Goal: Transaction & Acquisition: Obtain resource

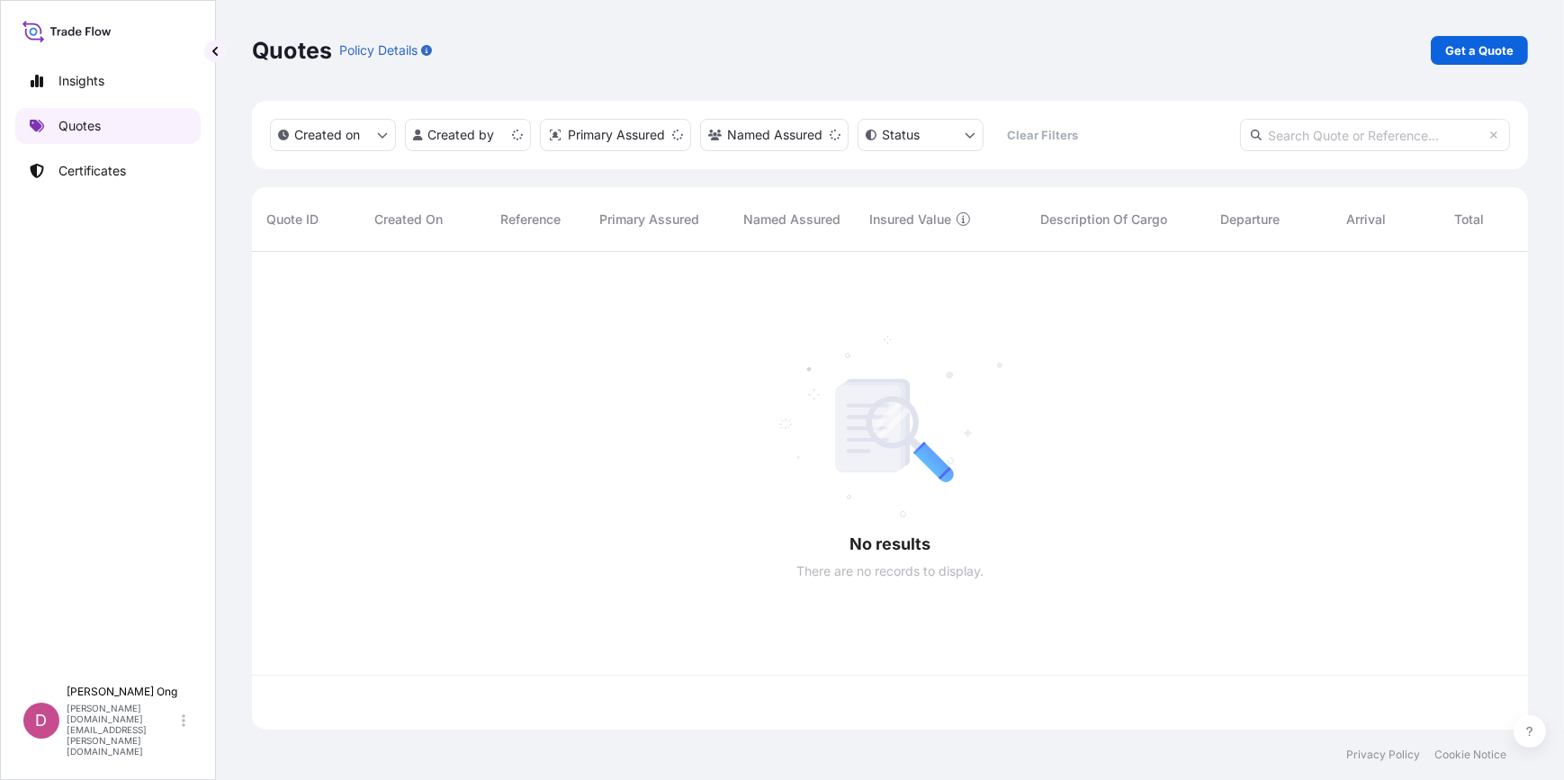
scroll to position [475, 1263]
click at [1447, 41] on link "Get a Quote" at bounding box center [1478, 50] width 97 height 29
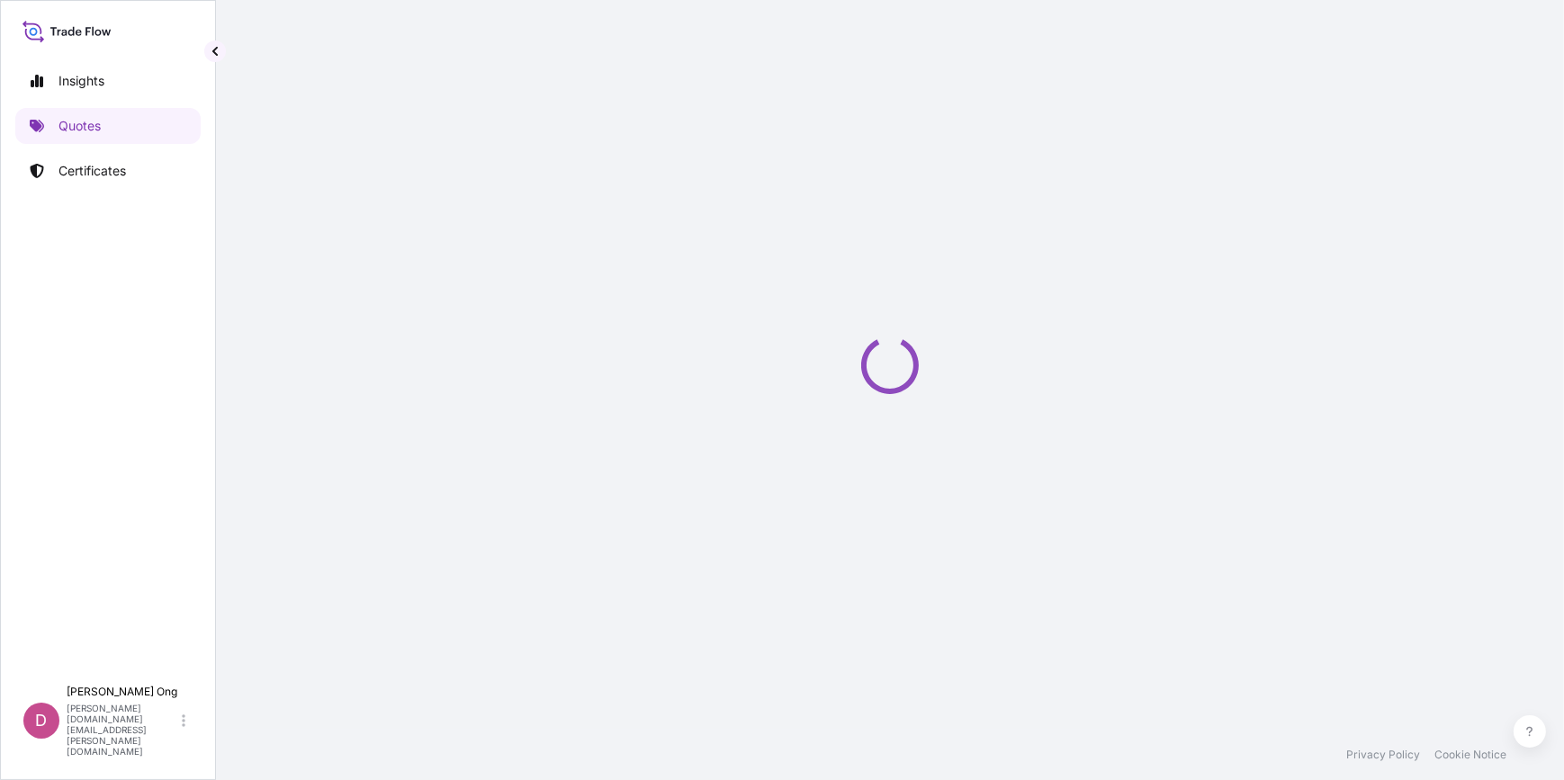
select select "Sea"
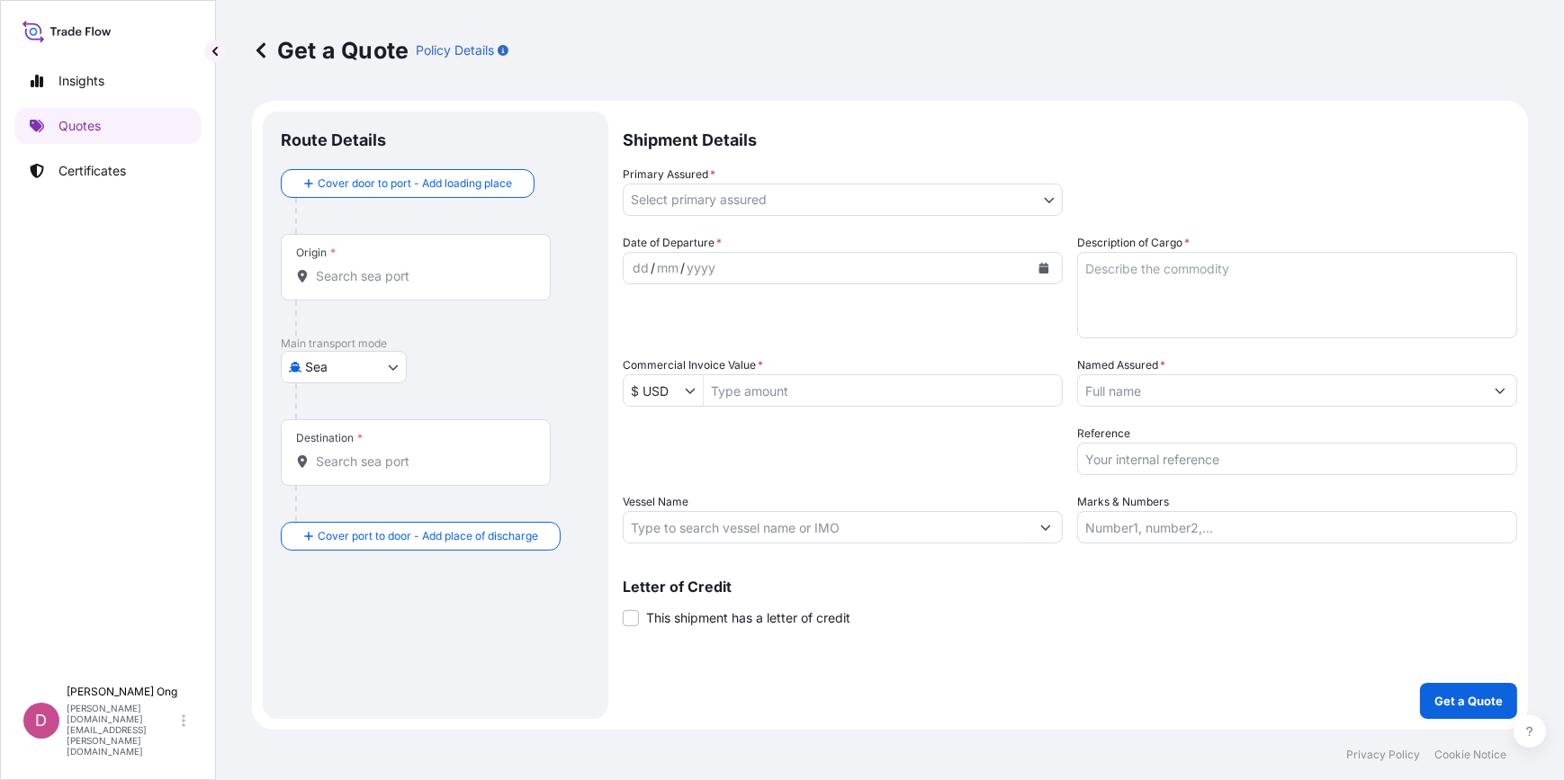
click at [1057, 202] on body "Insights Quotes Certificates D [PERSON_NAME] [PERSON_NAME][DOMAIN_NAME][EMAIL_A…" at bounding box center [782, 390] width 1564 height 780
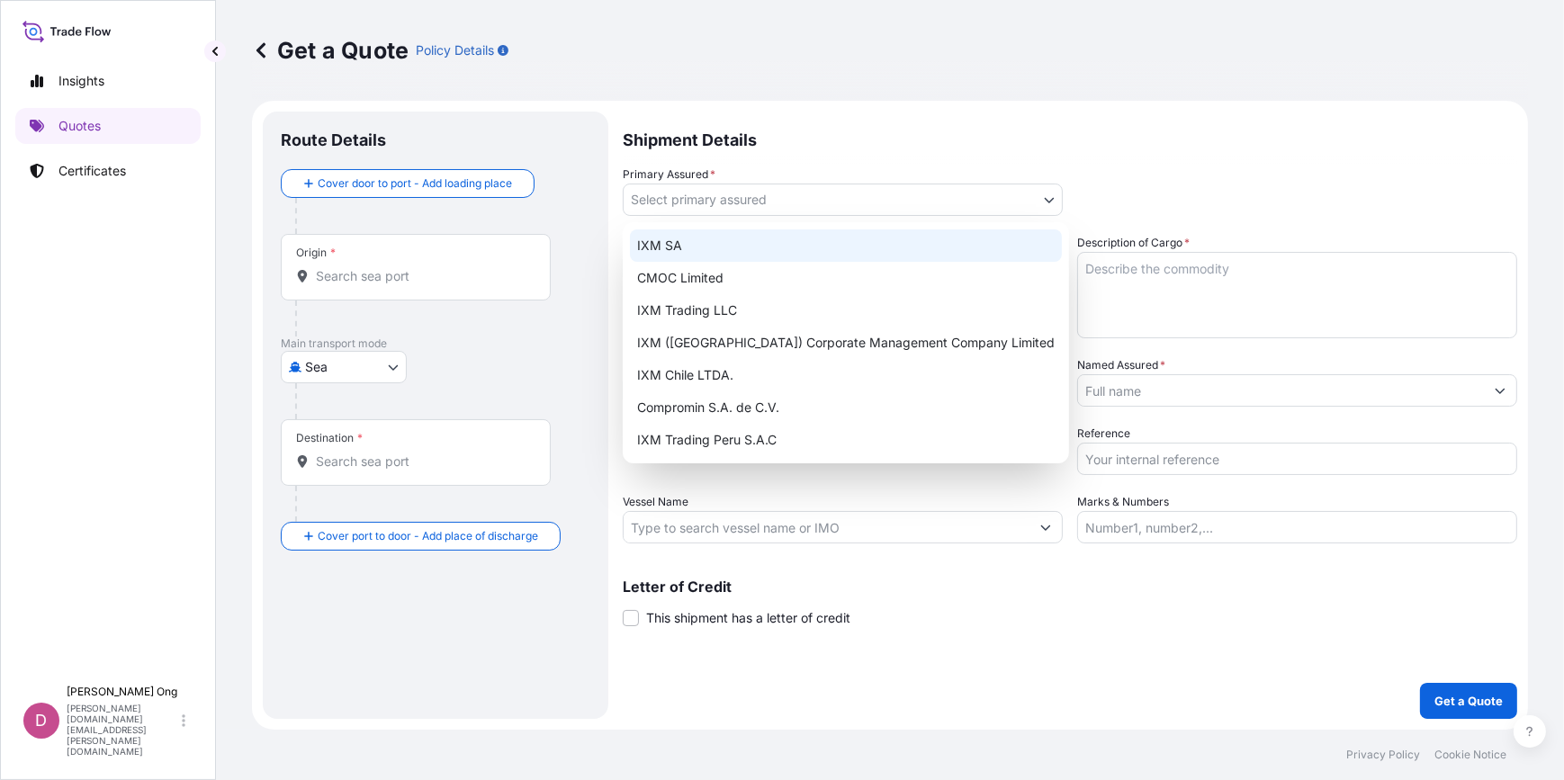
click at [935, 243] on div "IXM SA" at bounding box center [846, 245] width 432 height 32
select select "31846"
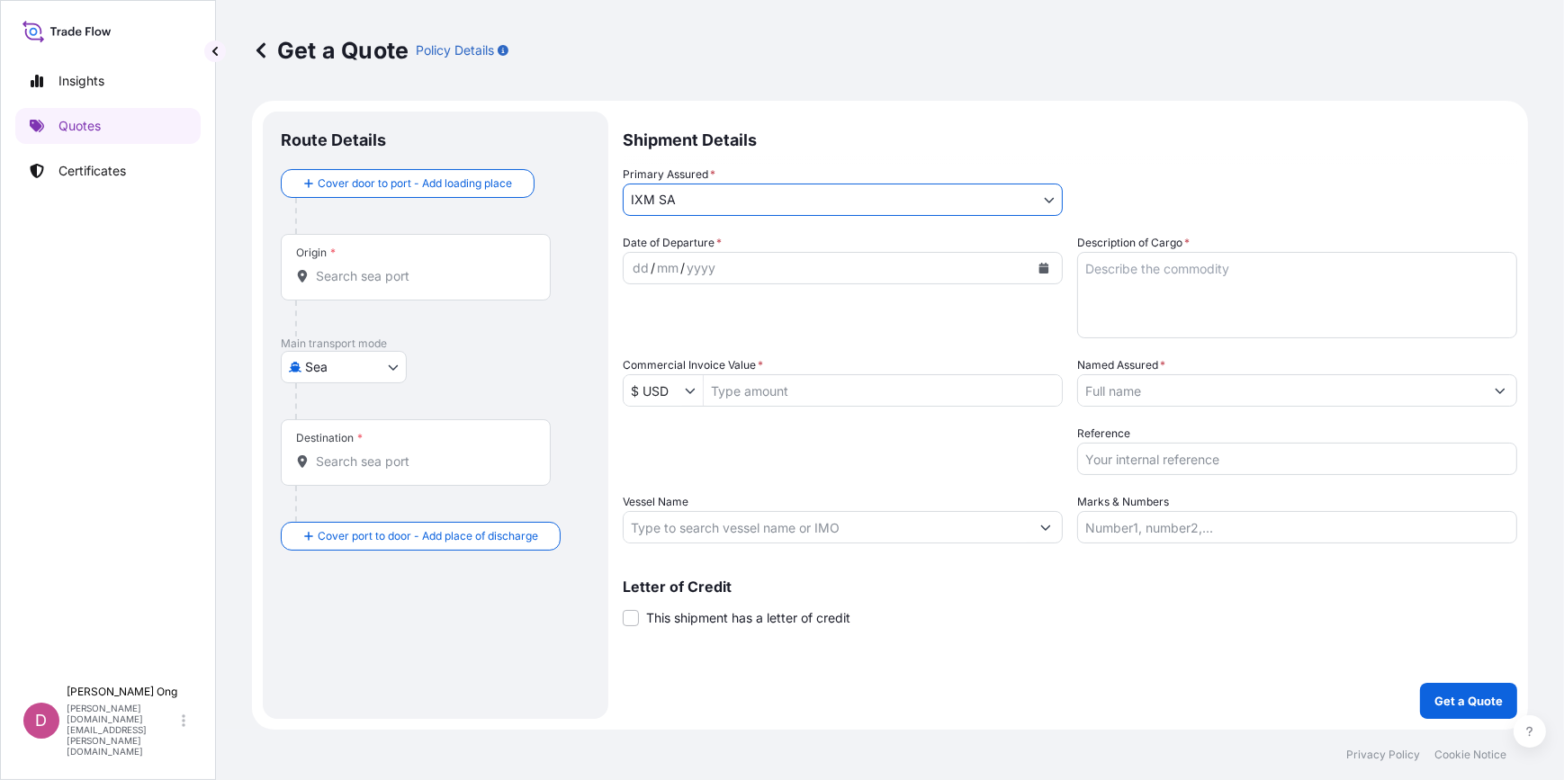
click at [1051, 263] on button "Calendar" at bounding box center [1043, 268] width 29 height 29
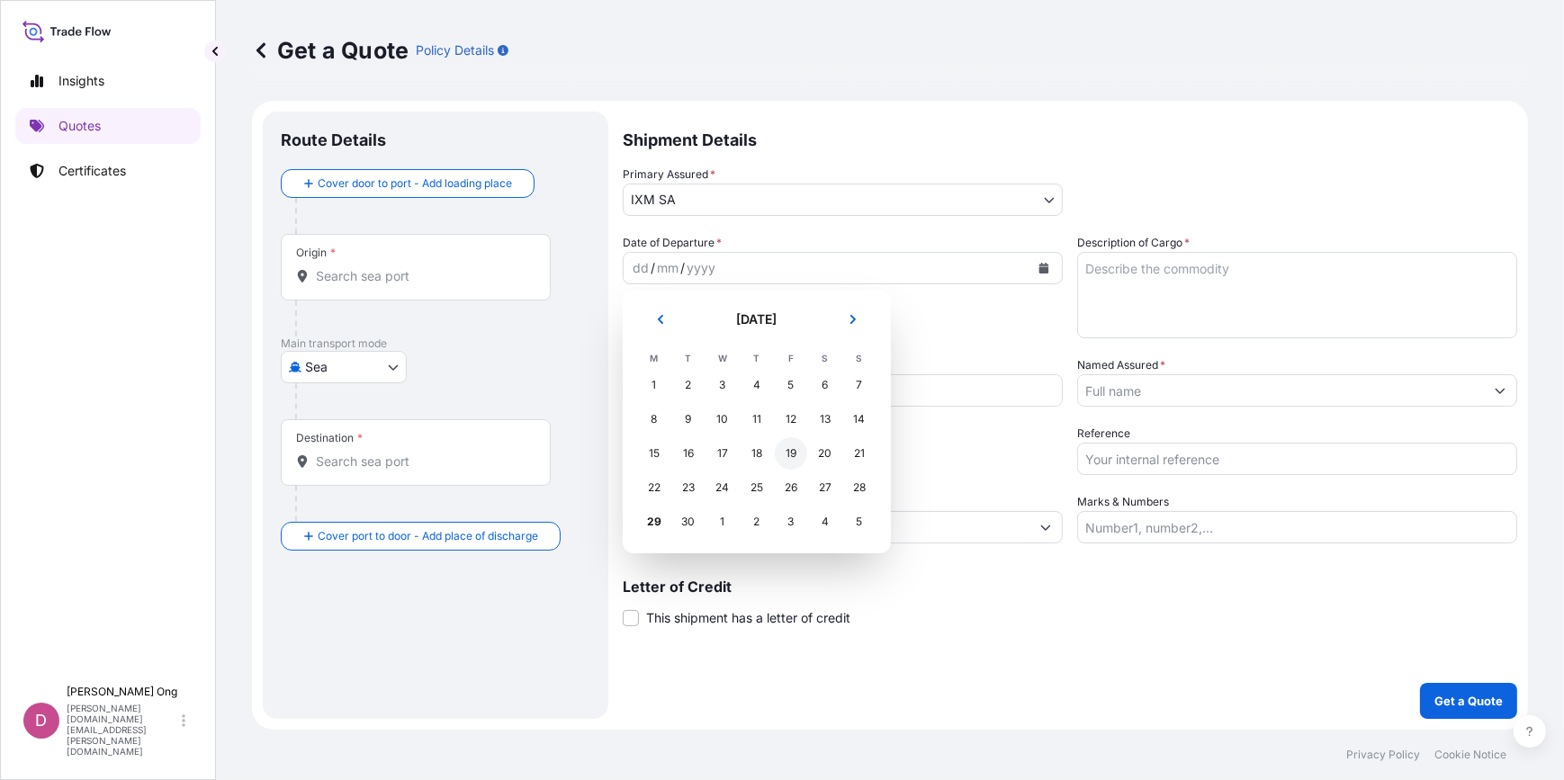
click at [791, 464] on div "19" at bounding box center [791, 453] width 32 height 32
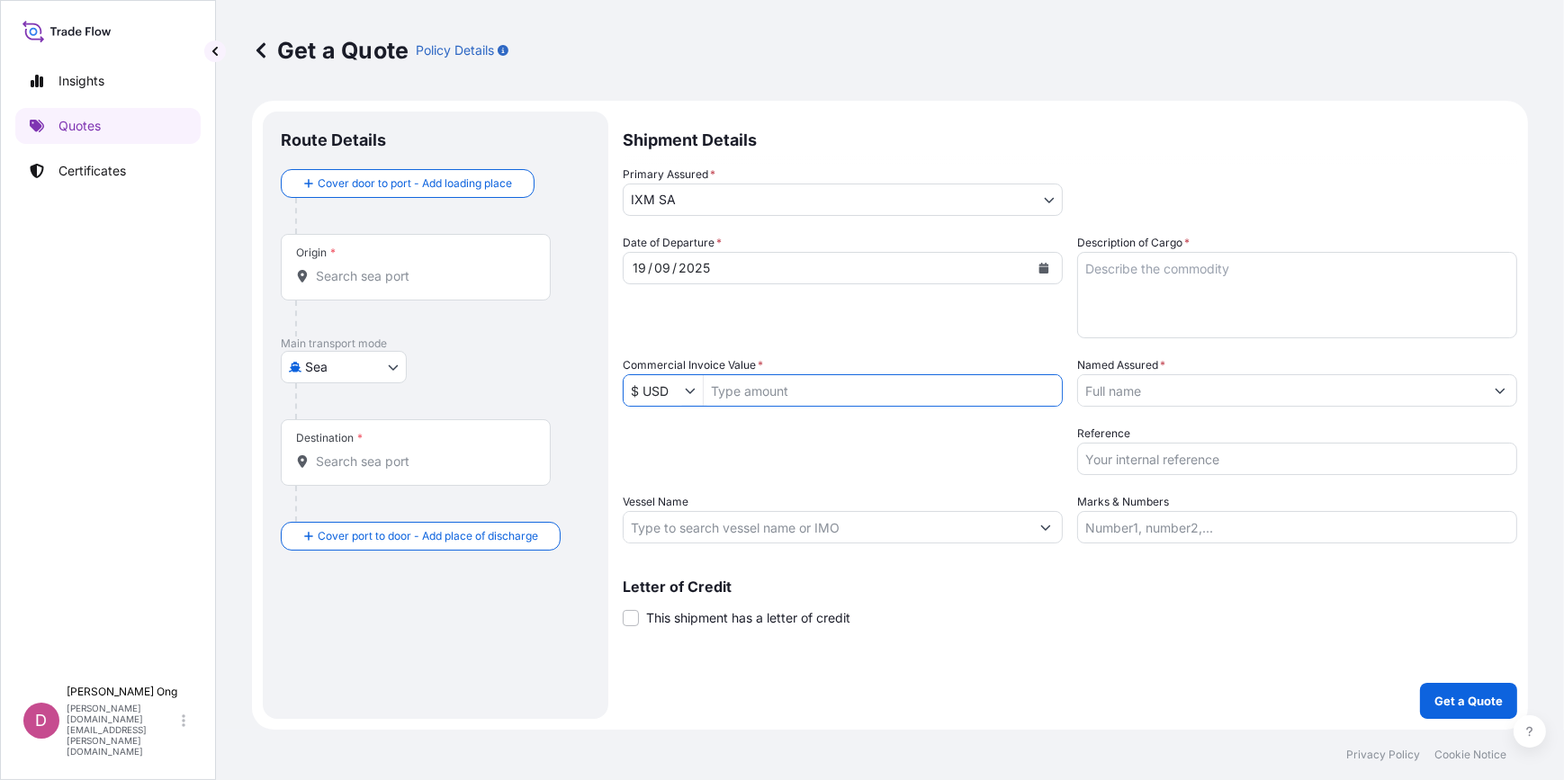
click at [754, 390] on input "Commercial Invoice Value *" at bounding box center [882, 390] width 358 height 32
click at [788, 404] on input "Commercial Invoice Value *" at bounding box center [882, 390] width 358 height 32
paste input "2,924,496.73"
type input "2,924,496.73"
click at [773, 483] on div "Date of Departure * [DATE] Cargo Category * Metals of every type and descriptio…" at bounding box center [1070, 388] width 894 height 309
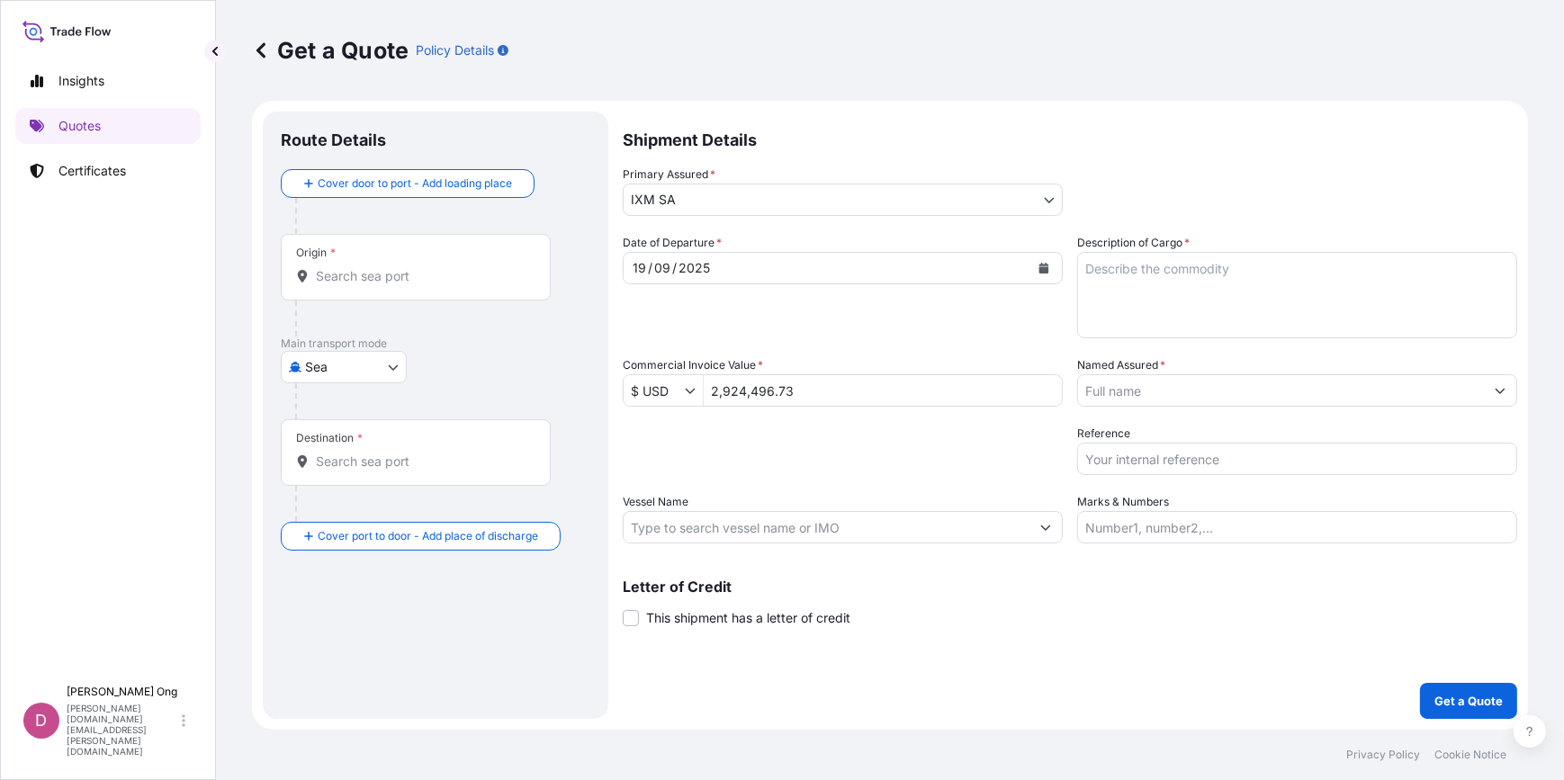
click at [805, 537] on input "Vessel Name" at bounding box center [826, 527] width 406 height 32
click at [703, 522] on input "Vessel Name" at bounding box center [826, 527] width 406 height 32
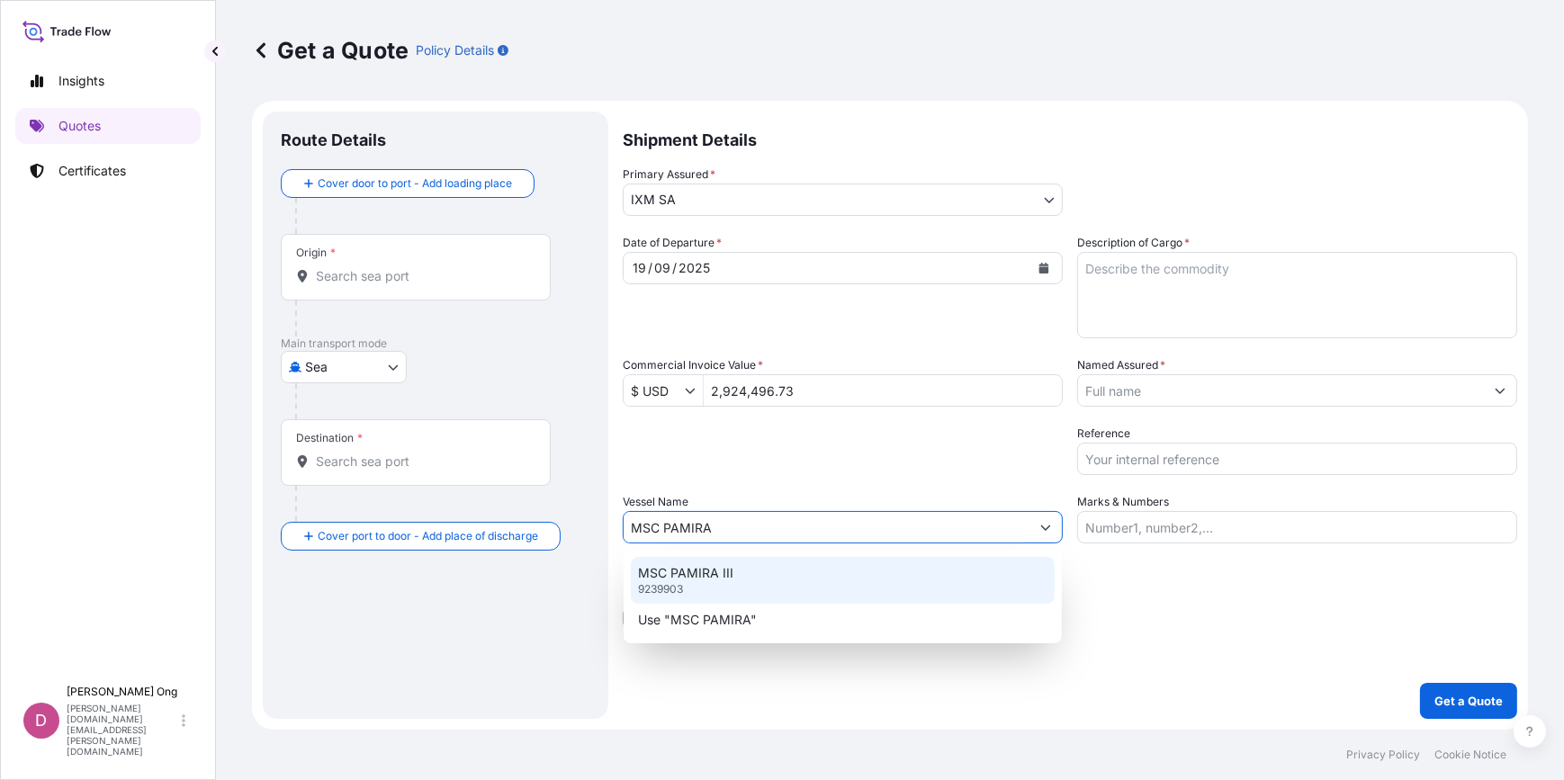
click at [762, 578] on div "MSC PAMIRA III 9239903" at bounding box center [843, 580] width 424 height 47
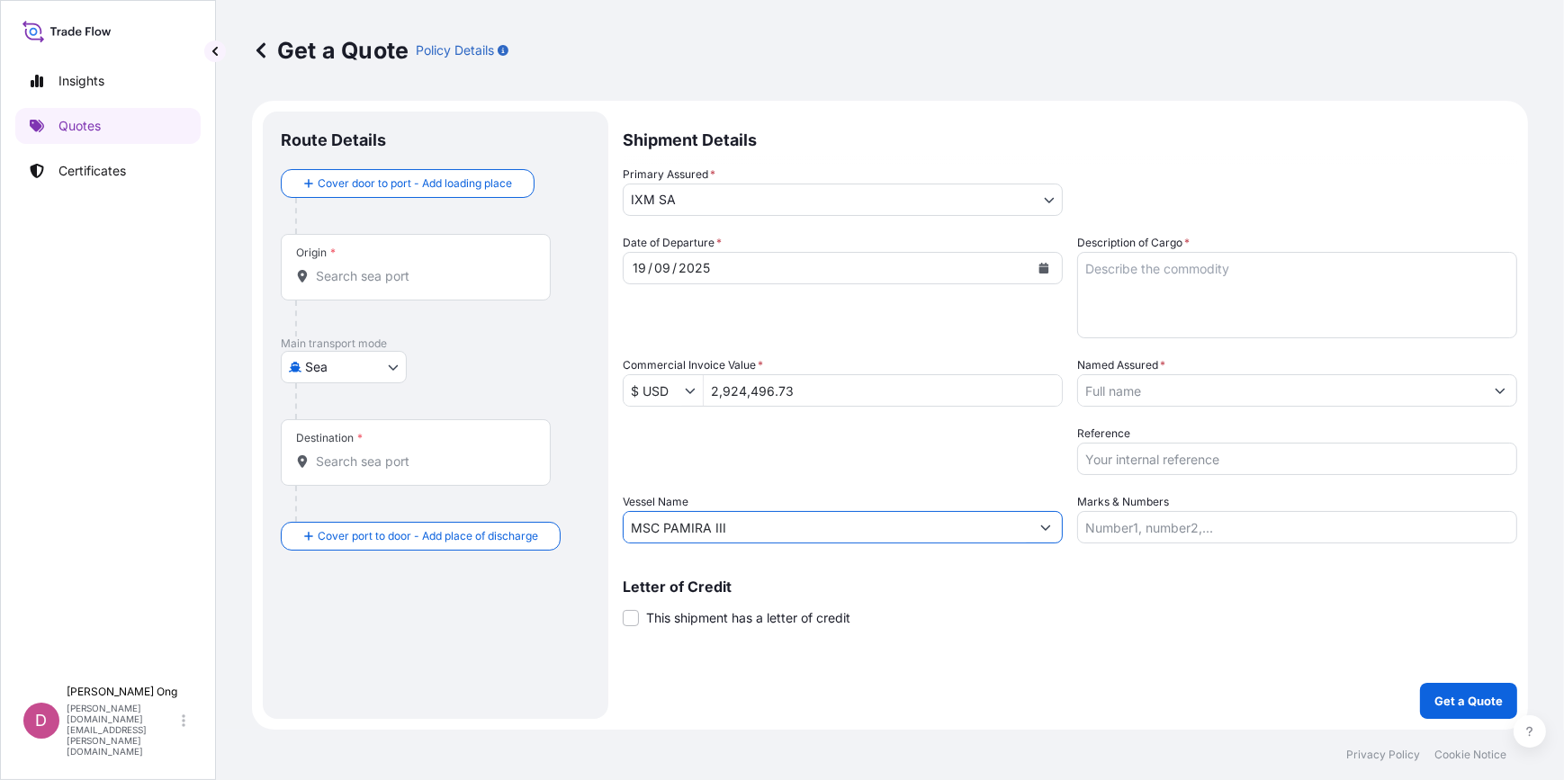
type input "MSC PAMIRA III"
click at [678, 614] on span "This shipment has a letter of credit" at bounding box center [748, 618] width 204 height 18
click at [623, 608] on input "This shipment has a letter of credit" at bounding box center [623, 608] width 0 height 0
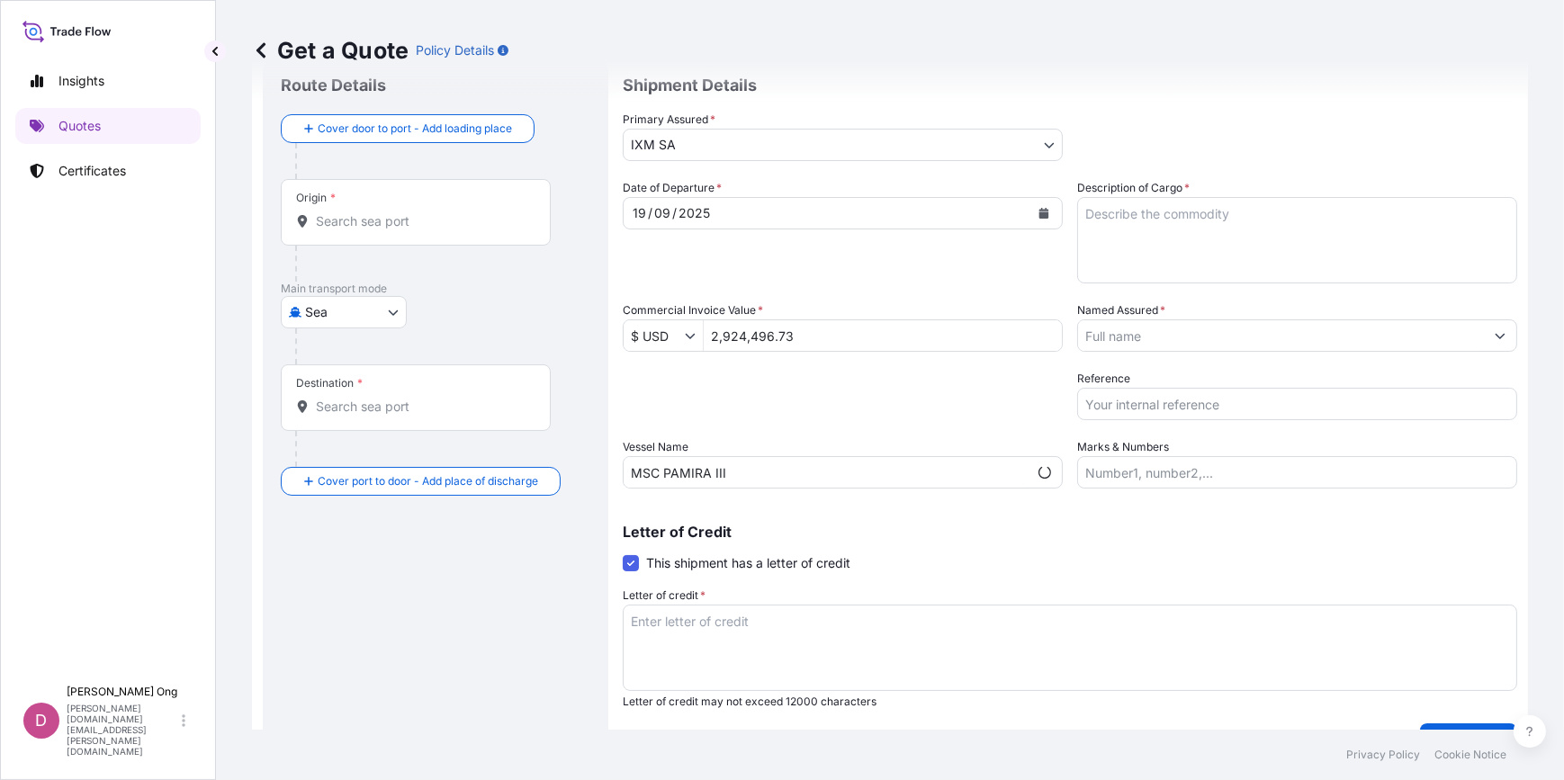
scroll to position [81, 0]
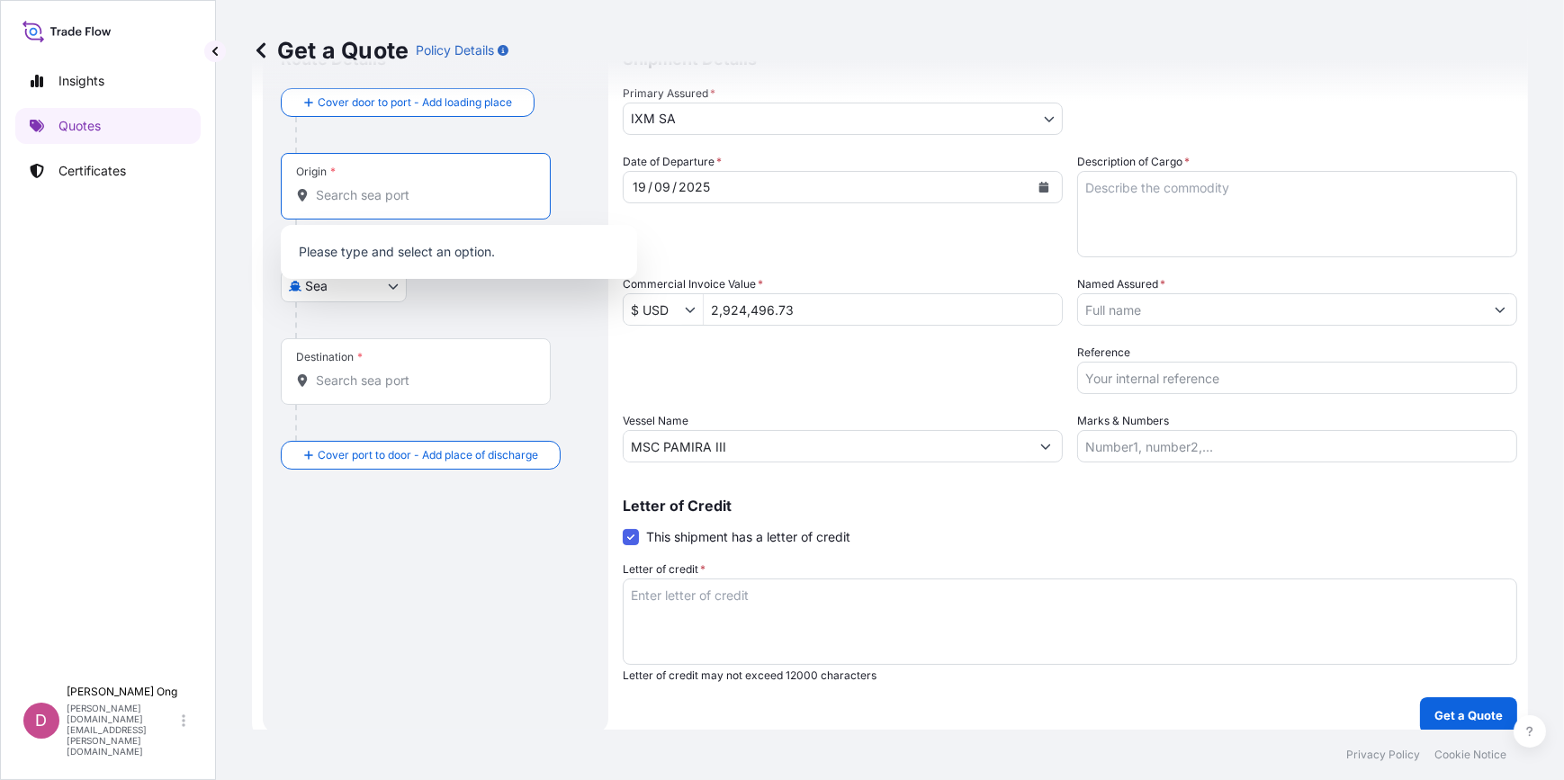
click at [472, 193] on input "Origin *" at bounding box center [422, 195] width 212 height 18
click at [762, 400] on div "Date of Departure * [DATE] Cargo Category * Metals of every type and descriptio…" at bounding box center [1070, 307] width 894 height 309
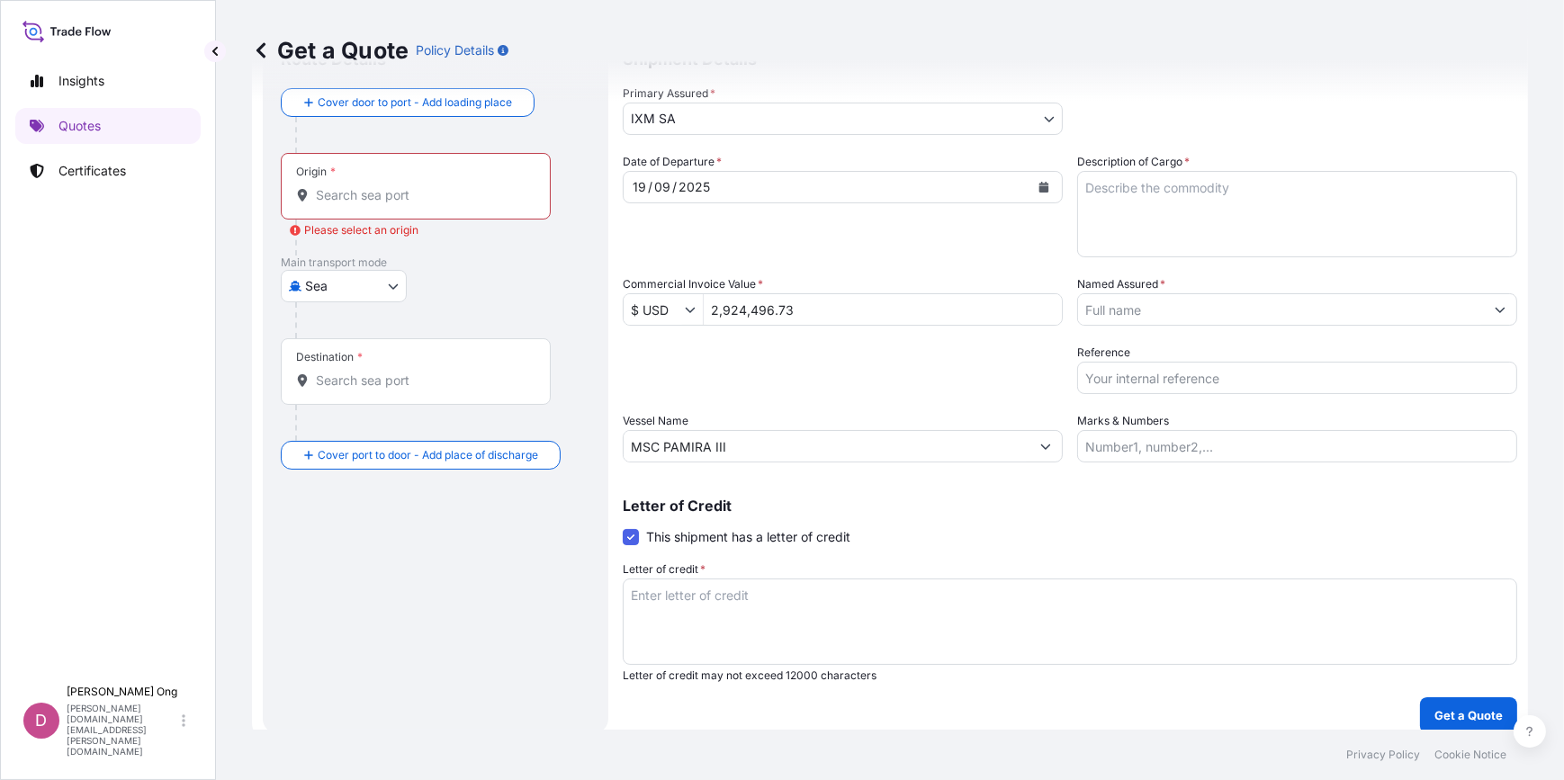
click at [419, 196] on input "Origin * Please select an origin" at bounding box center [422, 195] width 212 height 18
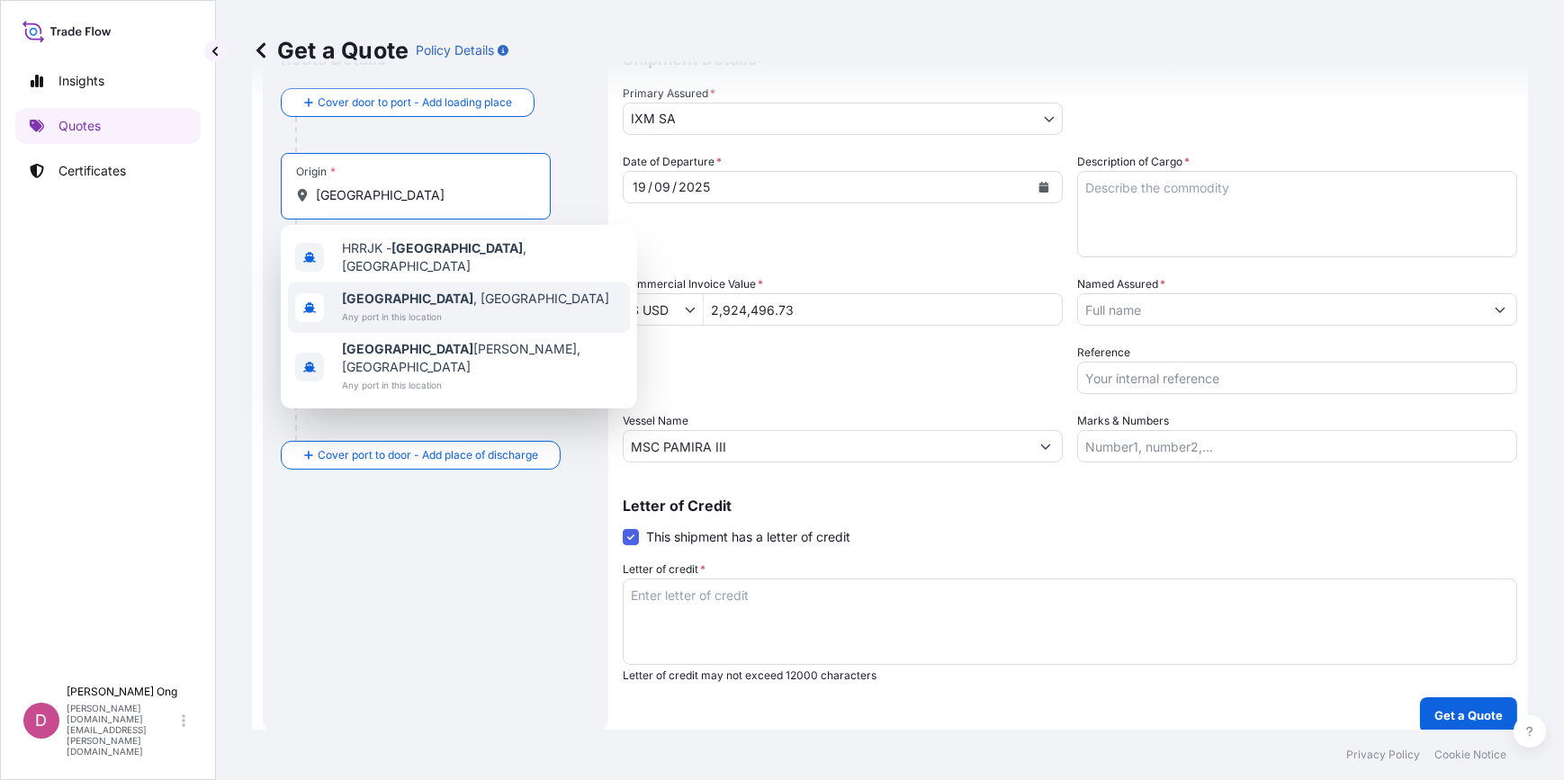
click at [400, 282] on div "[GEOGRAPHIC_DATA] , [GEOGRAPHIC_DATA] Any port in this location" at bounding box center [459, 307] width 342 height 50
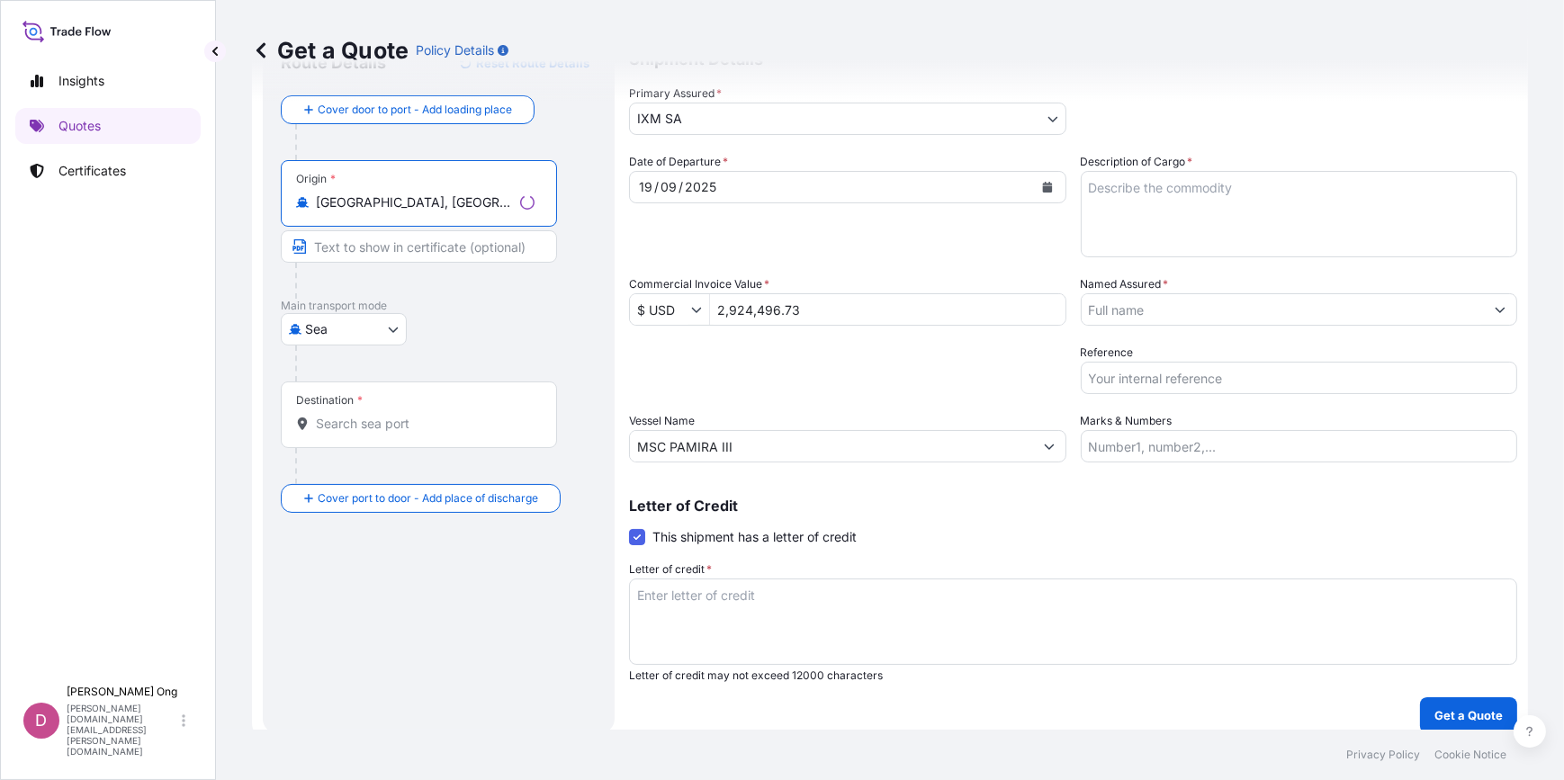
type input "[GEOGRAPHIC_DATA], [GEOGRAPHIC_DATA]"
click at [379, 408] on div "Destination *" at bounding box center [419, 414] width 276 height 67
click at [379, 415] on input "Destination *" at bounding box center [425, 424] width 219 height 18
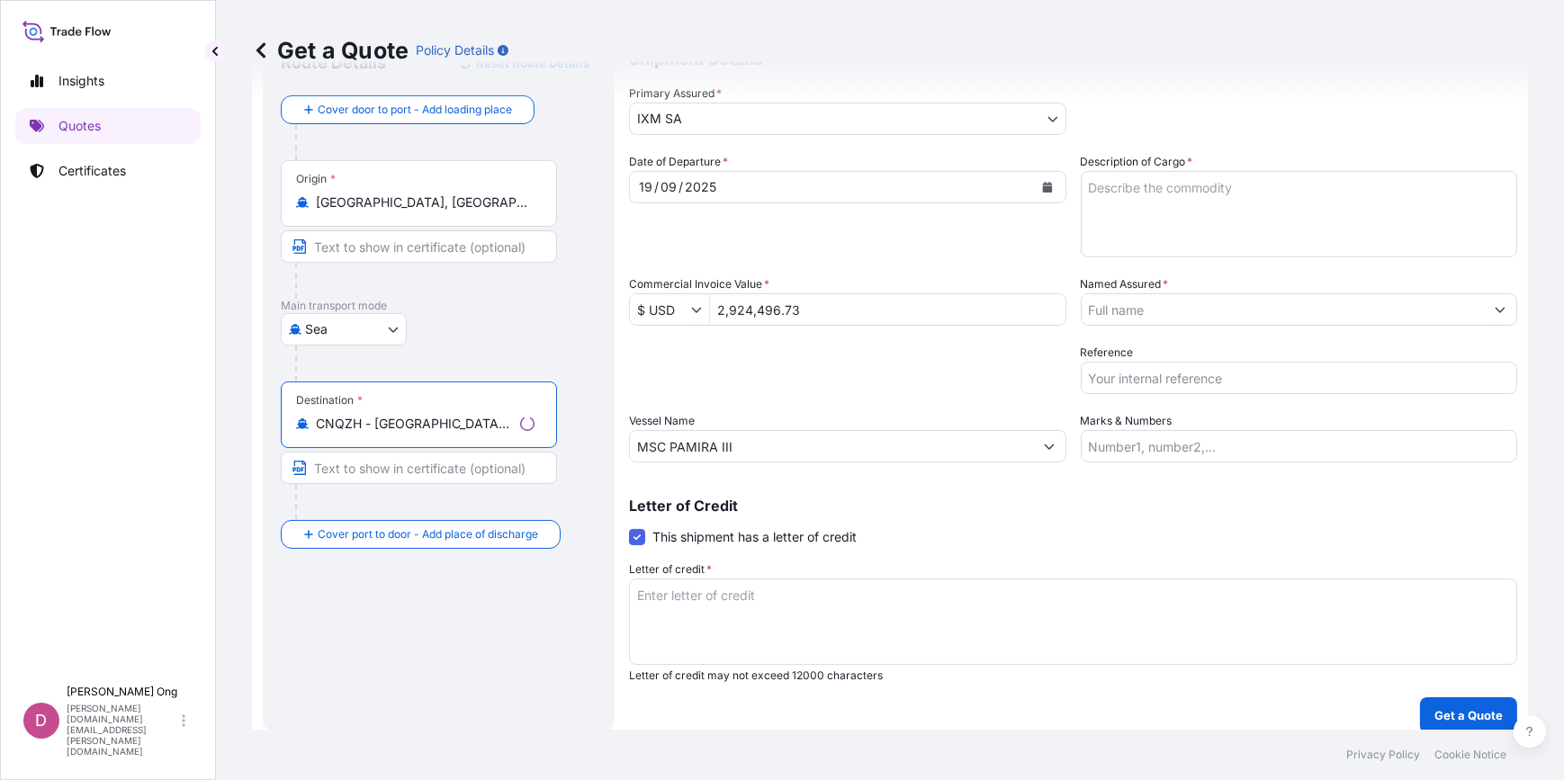
type input "CNQZH - [GEOGRAPHIC_DATA], [GEOGRAPHIC_DATA]"
click at [395, 475] on input "Text to appear on certificate" at bounding box center [419, 468] width 276 height 32
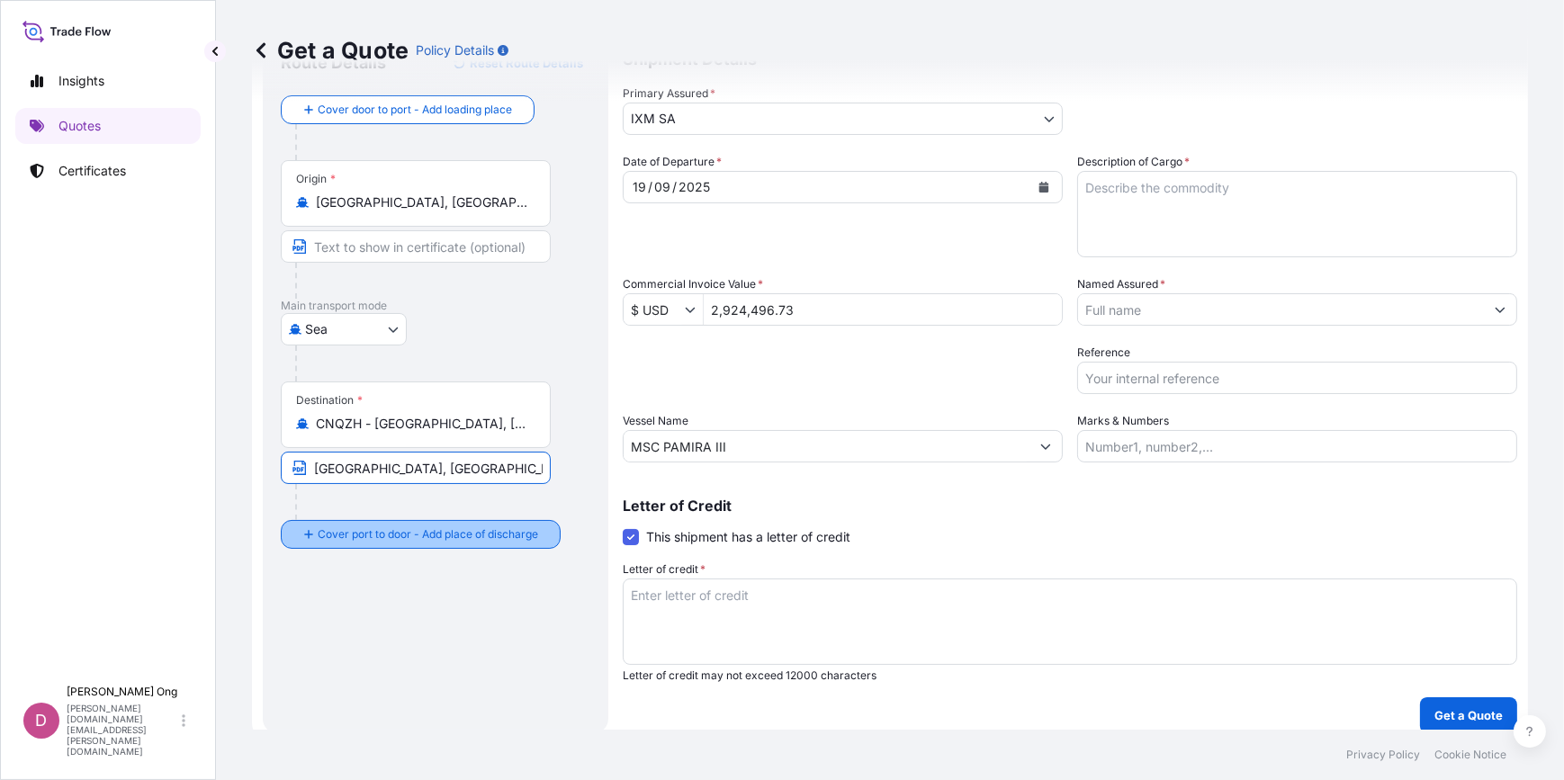
type input "[GEOGRAPHIC_DATA], [GEOGRAPHIC_DATA]"
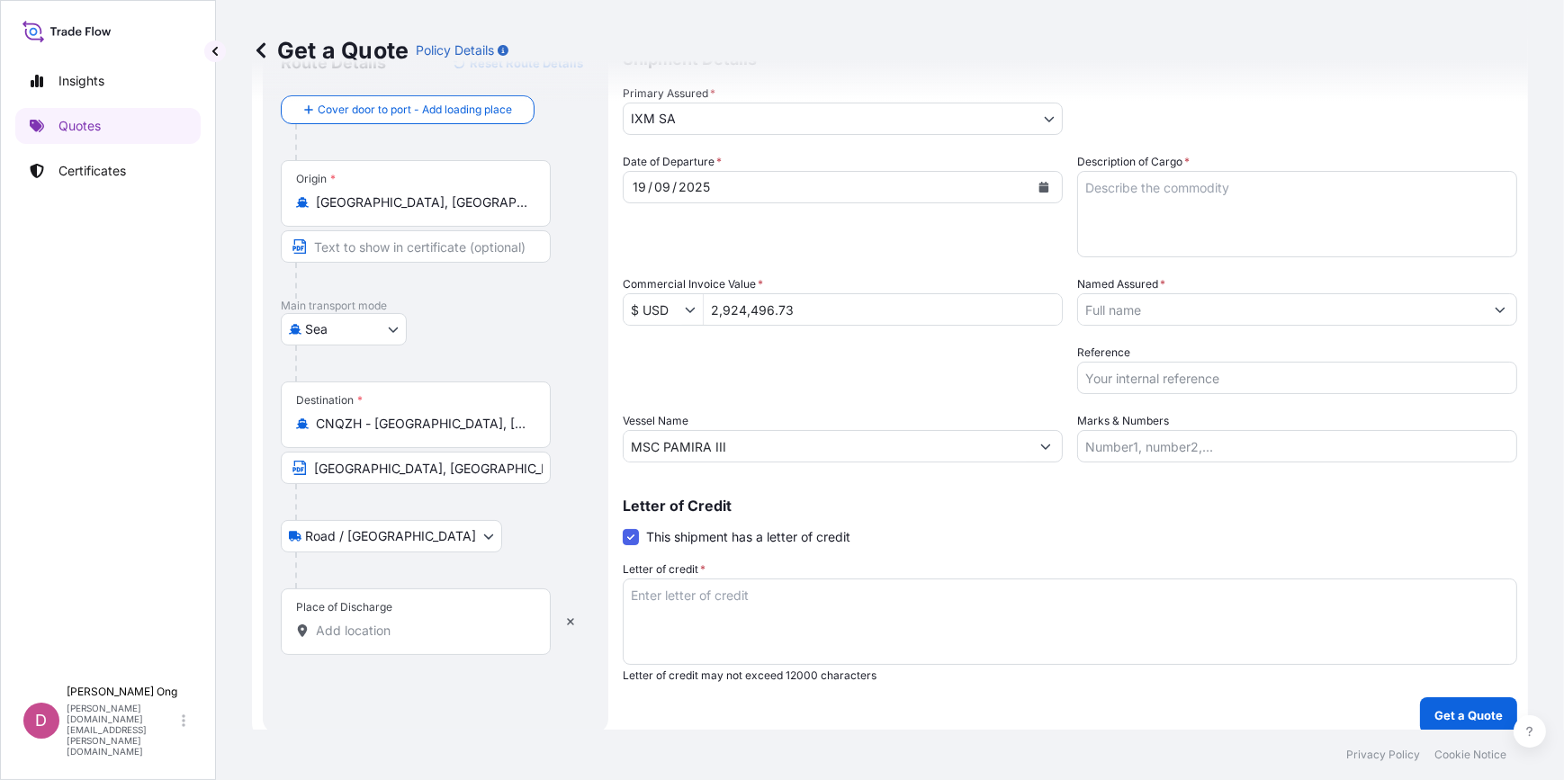
click at [409, 234] on input "Text to appear on certificate" at bounding box center [416, 246] width 270 height 32
type input "[GEOGRAPHIC_DATA], [GEOGRAPHIC_DATA]"
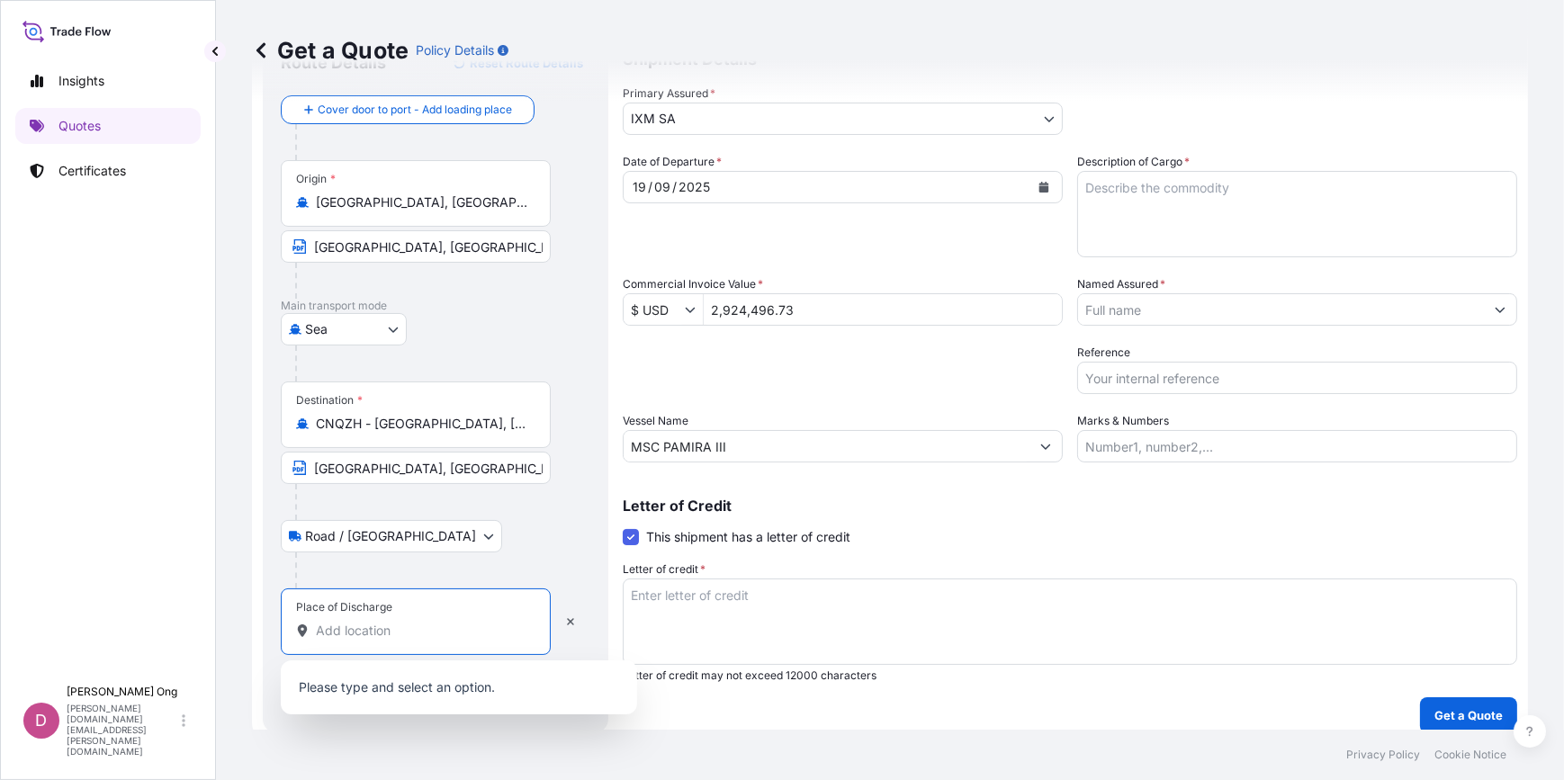
click at [427, 627] on input "Place of Discharge" at bounding box center [422, 631] width 212 height 18
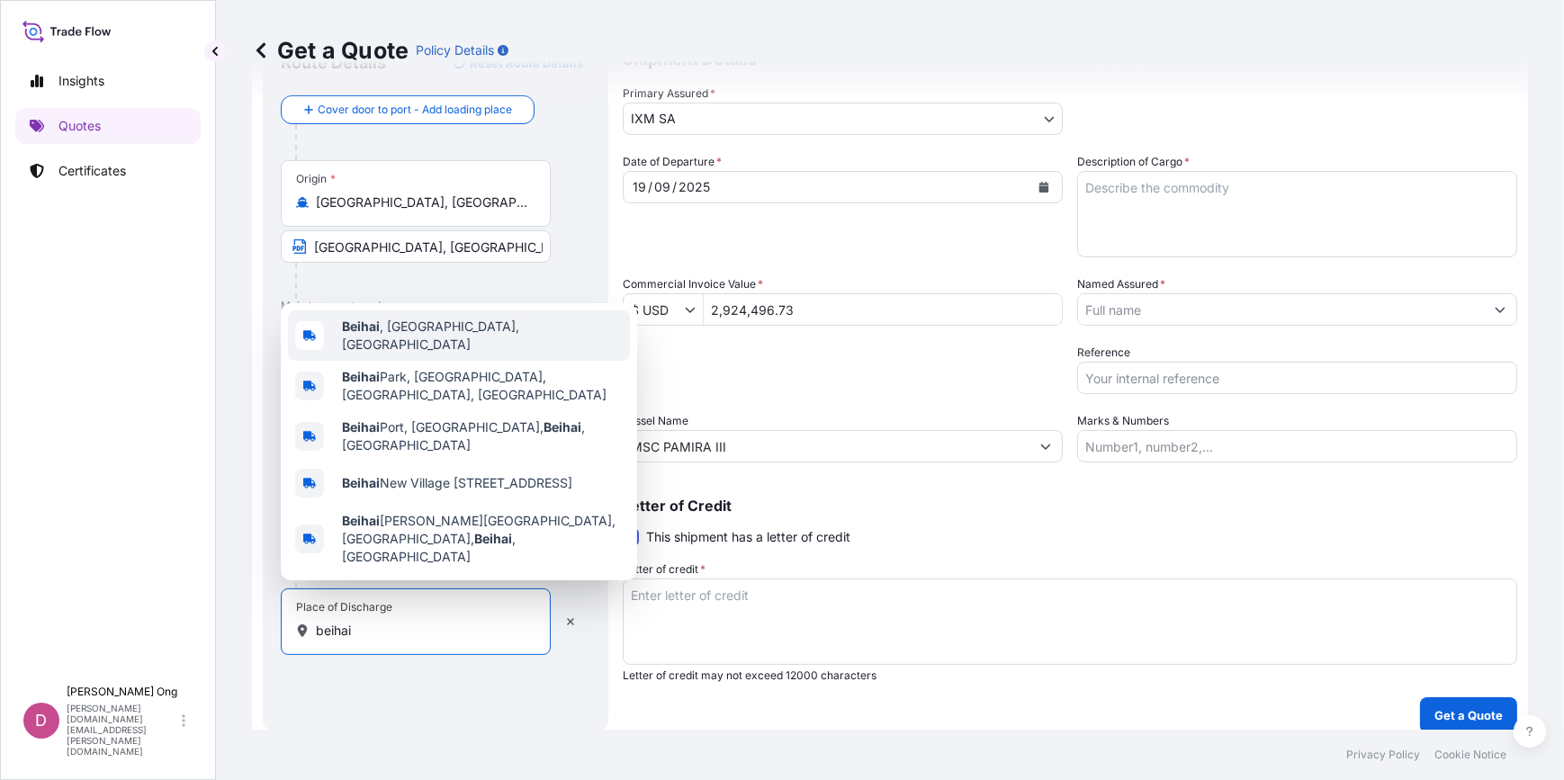
click at [426, 350] on span "[GEOGRAPHIC_DATA] , [GEOGRAPHIC_DATA], [GEOGRAPHIC_DATA]" at bounding box center [482, 336] width 281 height 36
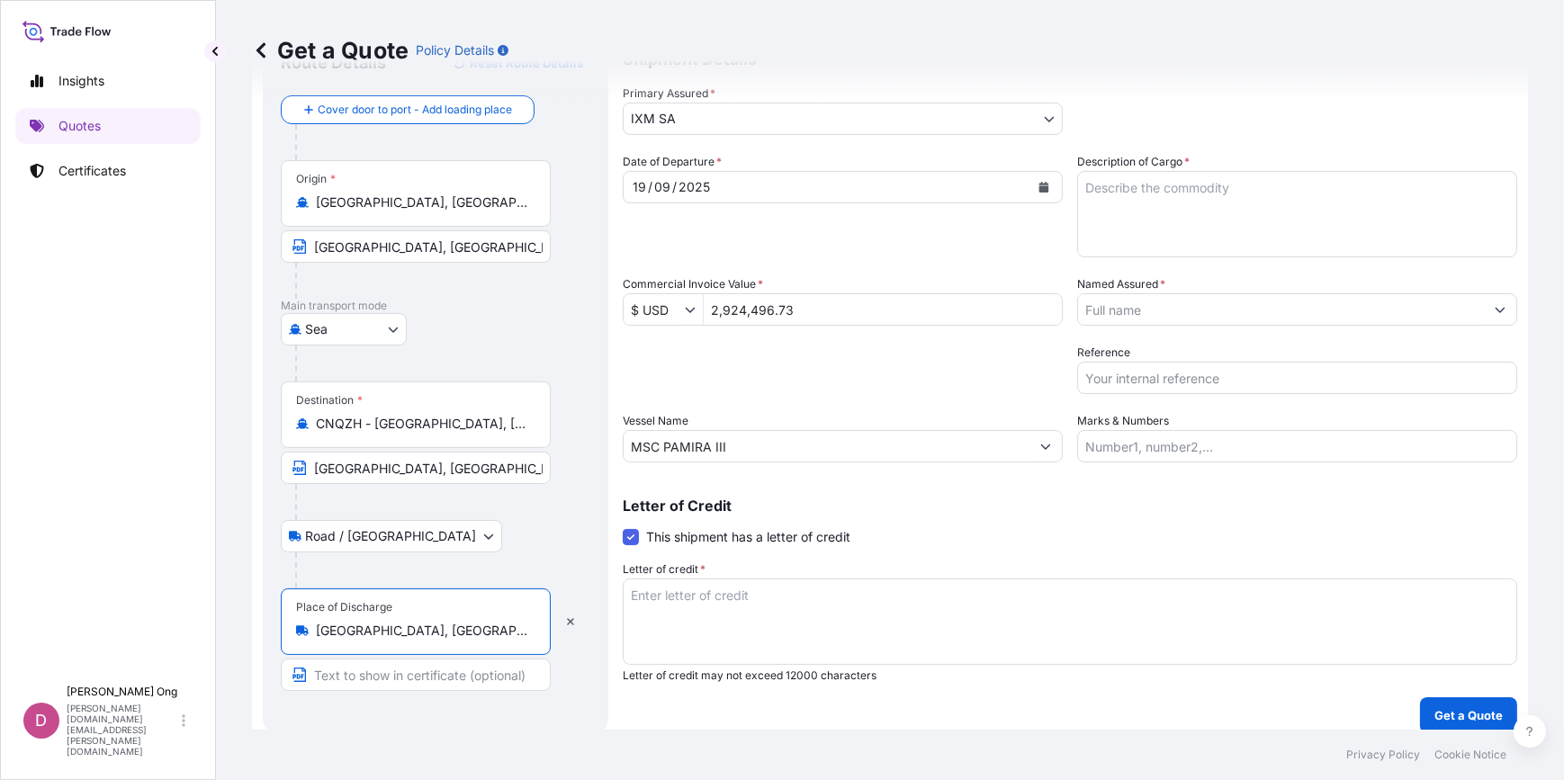
type input "[GEOGRAPHIC_DATA], [GEOGRAPHIC_DATA], [GEOGRAPHIC_DATA]"
click at [408, 678] on input "Text to appear on certificate" at bounding box center [419, 675] width 276 height 32
type input "Beihai, [GEOGRAPHIC_DATA]"
click at [816, 391] on div "Packing Category Type to search a container mode Please select a primary mode o…" at bounding box center [843, 369] width 440 height 50
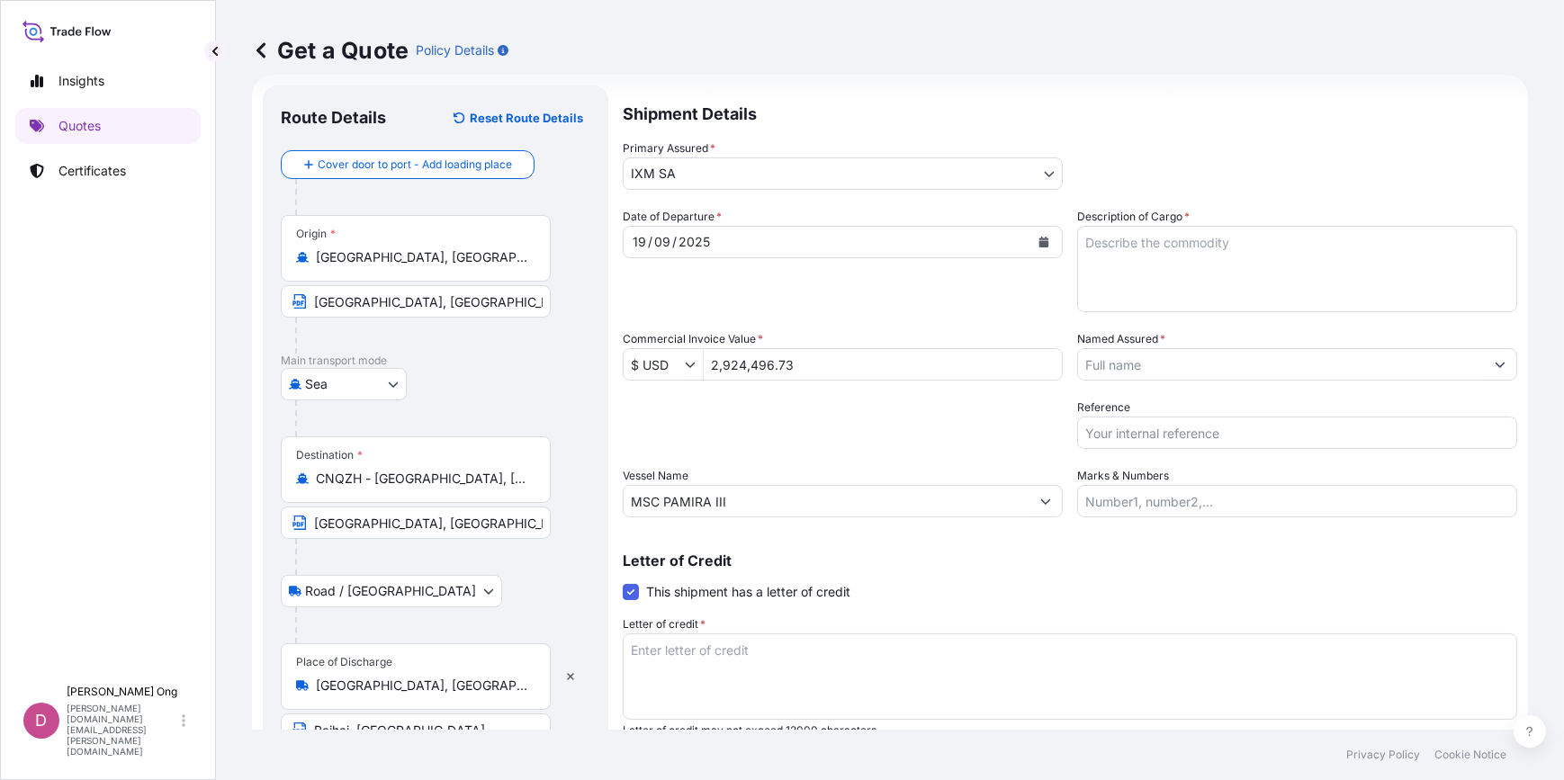
scroll to position [0, 0]
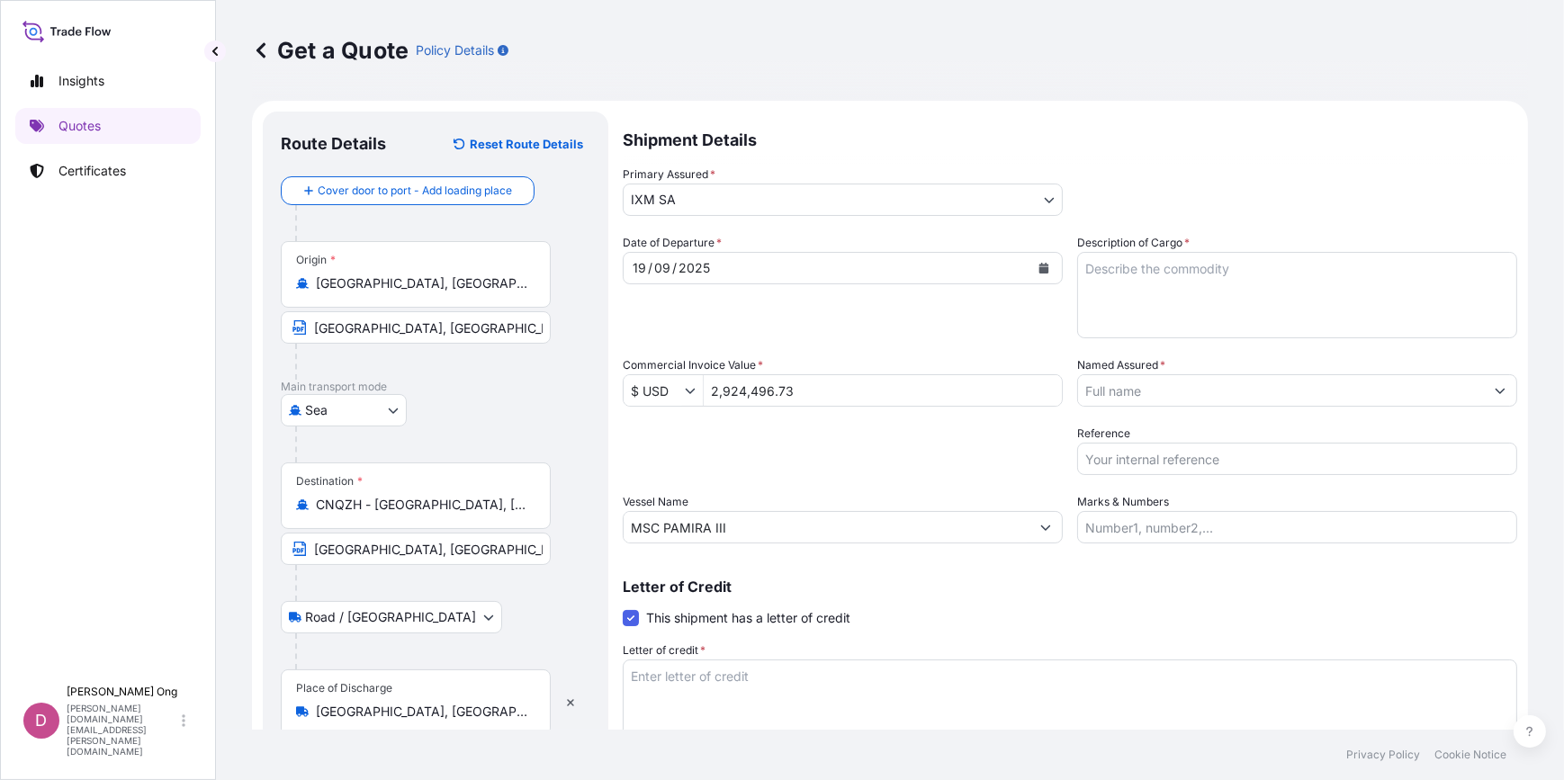
click at [1145, 416] on div "Date of Departure * [DATE] Cargo Category * Metals of every type and descriptio…" at bounding box center [1070, 388] width 894 height 309
click at [1183, 390] on input "Named Assured *" at bounding box center [1281, 390] width 406 height 32
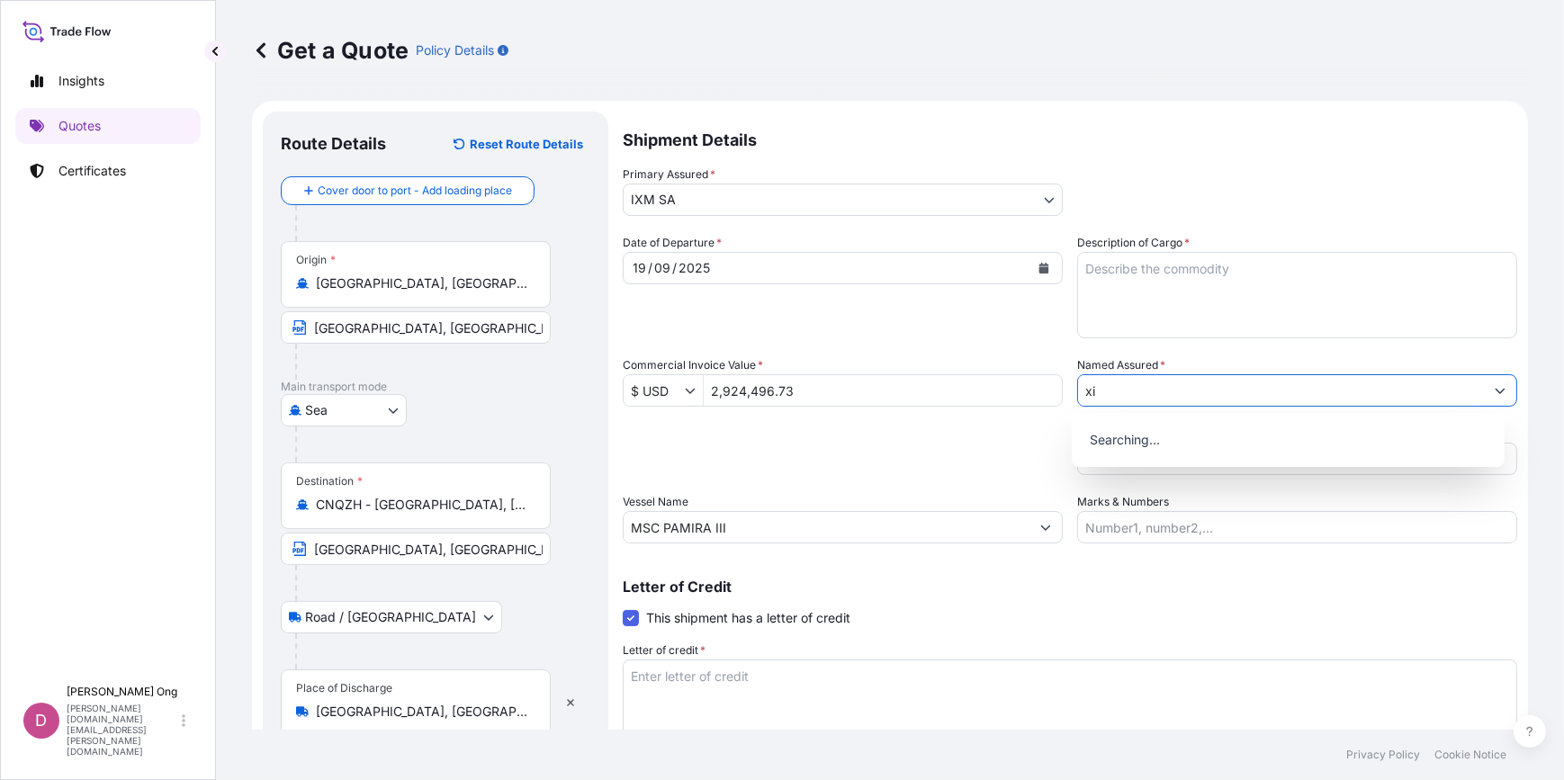
drag, startPoint x: 1183, startPoint y: 387, endPoint x: 989, endPoint y: 379, distance: 194.5
click at [989, 379] on div "Date of Departure * [DATE] Cargo Category * Metals of every type and descriptio…" at bounding box center [1070, 388] width 894 height 309
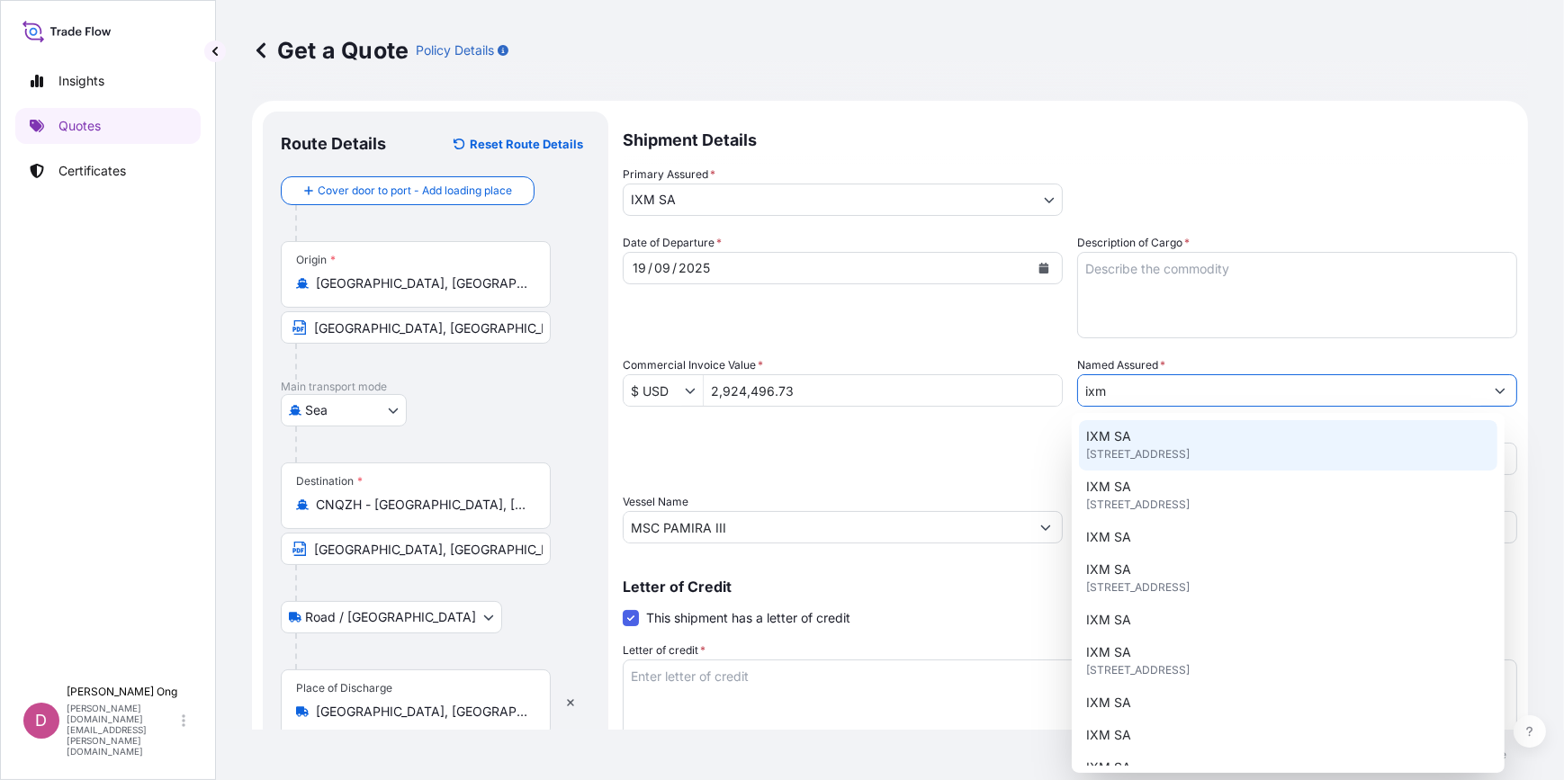
click at [1153, 453] on span "[STREET_ADDRESS]" at bounding box center [1137, 454] width 103 height 18
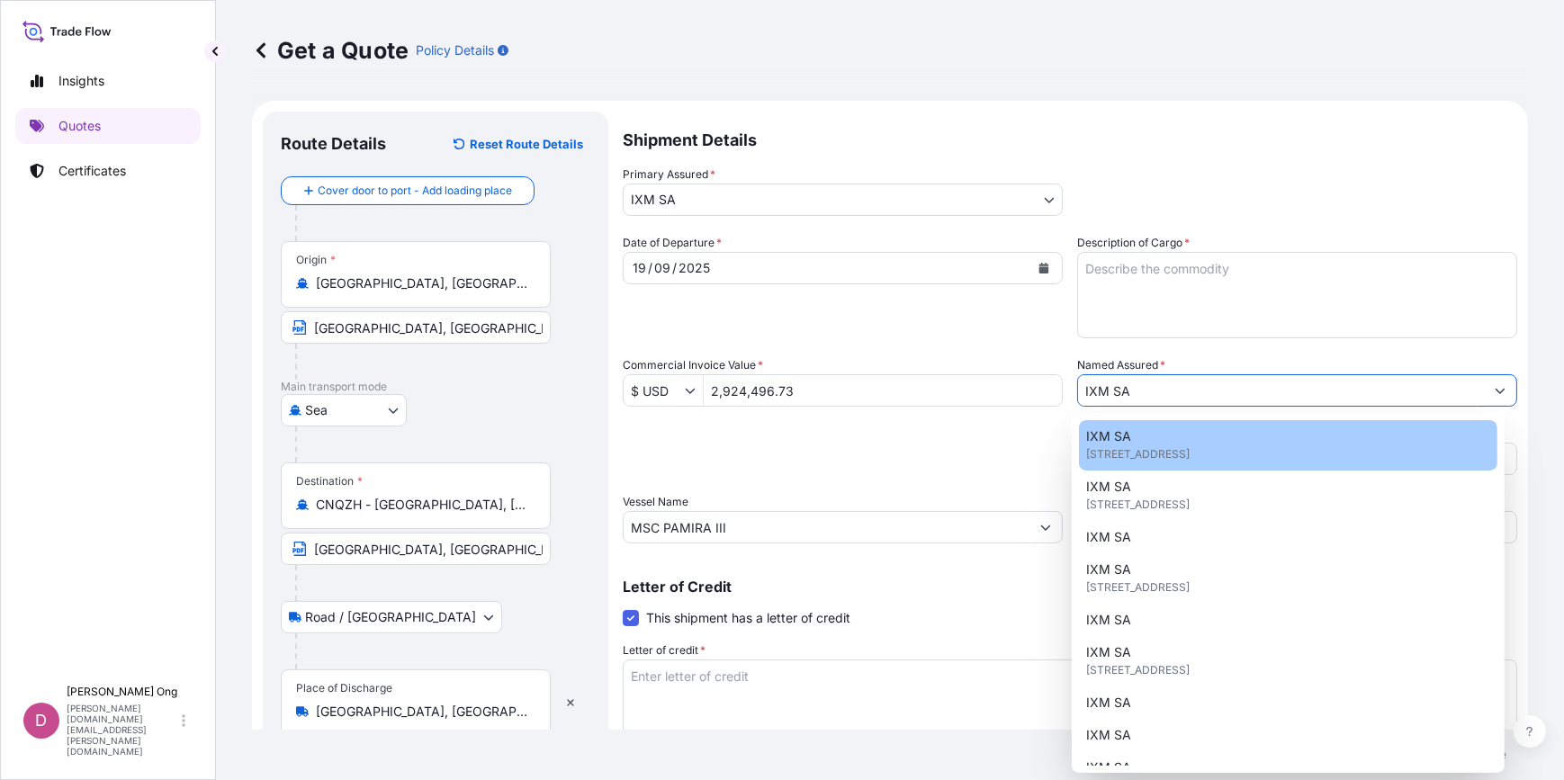
type input "IXM SA"
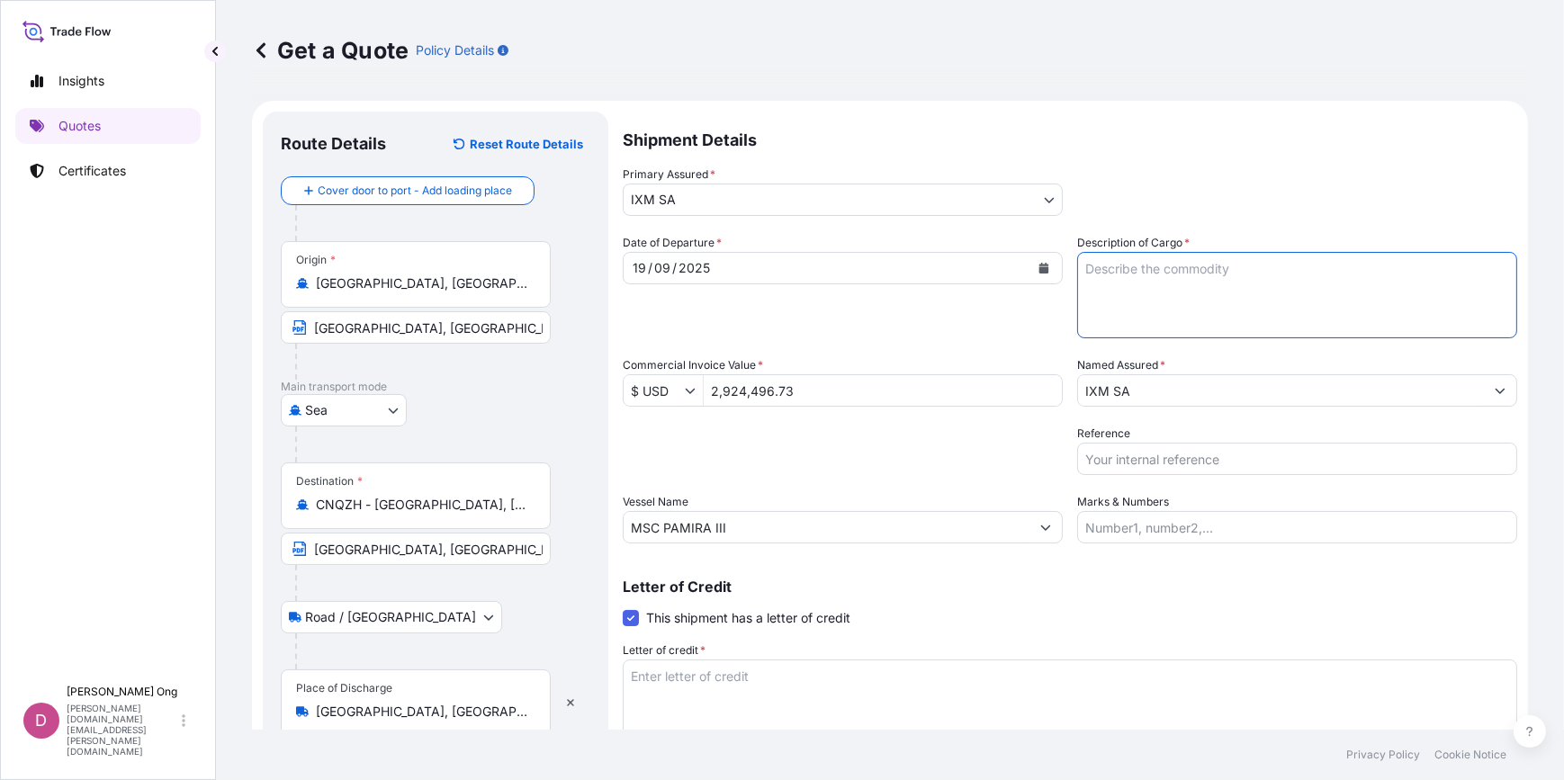
drag, startPoint x: 1181, startPoint y: 287, endPoint x: 1223, endPoint y: 287, distance: 42.3
click at [1181, 287] on textarea "Description of Cargo *" at bounding box center [1297, 295] width 440 height 86
click at [663, 695] on textarea "Letter of credit *" at bounding box center [1070, 702] width 894 height 86
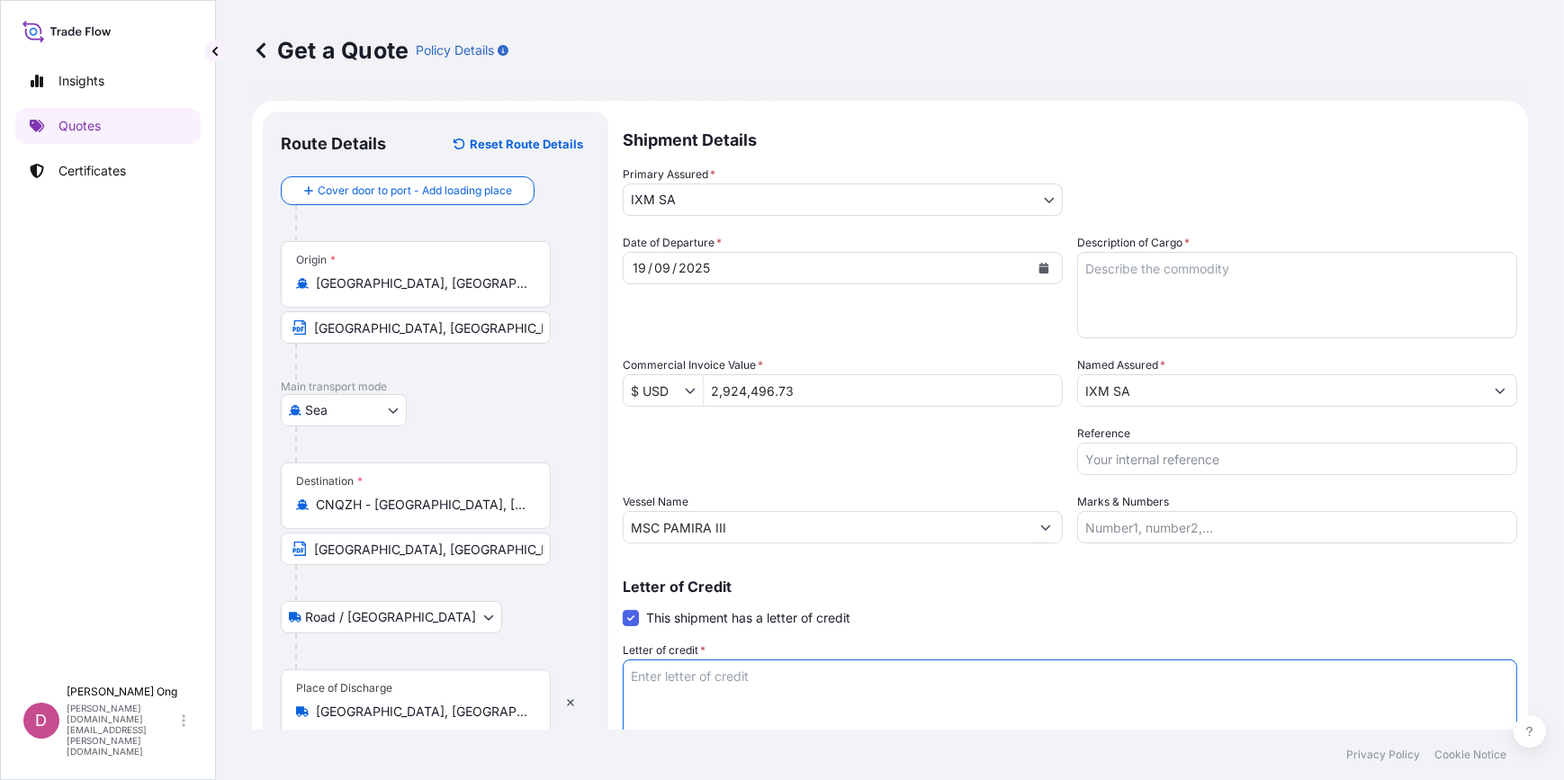
click at [1187, 289] on textarea "Description of Cargo *" at bounding box center [1297, 295] width 440 height 86
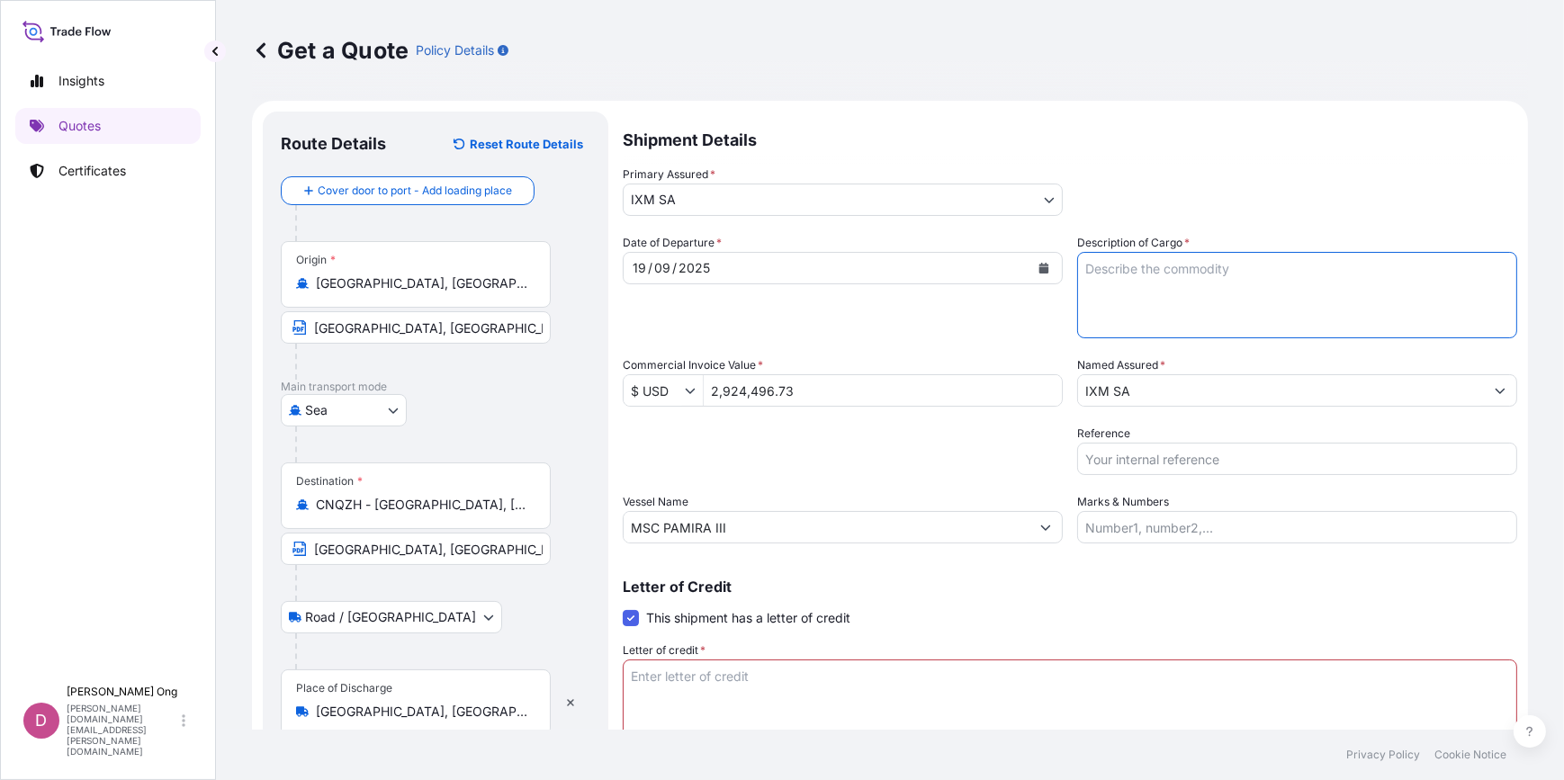
click at [1204, 288] on textarea "Description of Cargo *" at bounding box center [1297, 295] width 440 height 86
paste textarea "COPPER CONCENTRATES"
click at [1311, 283] on textarea "COPPER CONCENTRATES" at bounding box center [1297, 295] width 440 height 86
paste textarea "1396.410"
type textarea "COPPER CONCENTRATES QUANTITY: 1396.410 DRY METRIC TONS ASSURED BY IXM S.A."
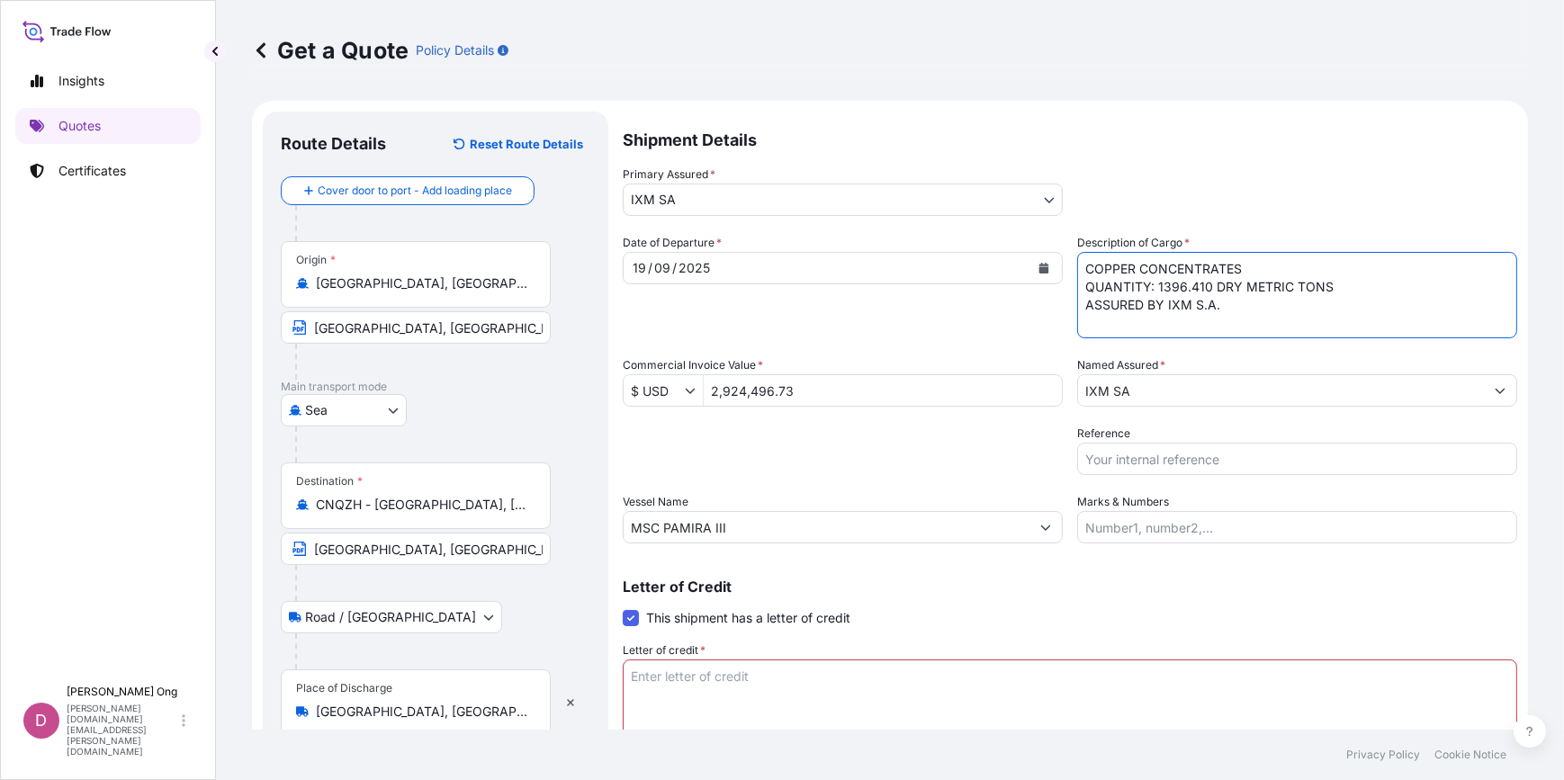
click at [1230, 470] on input "Reference" at bounding box center [1297, 459] width 440 height 32
click at [1129, 444] on input "Reference" at bounding box center [1297, 459] width 440 height 32
click at [1127, 465] on input "Reference" at bounding box center [1297, 459] width 440 height 32
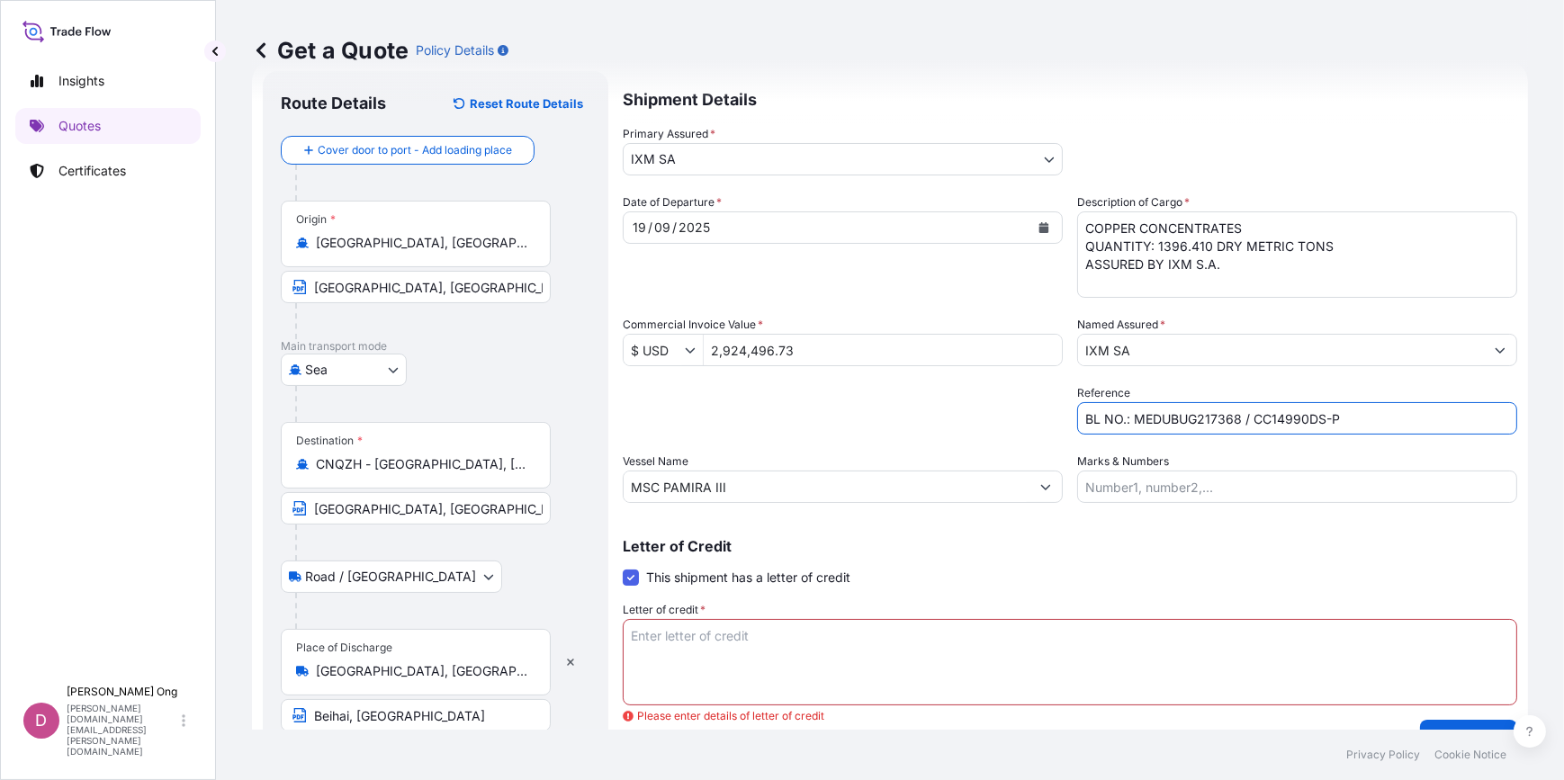
scroll to position [77, 0]
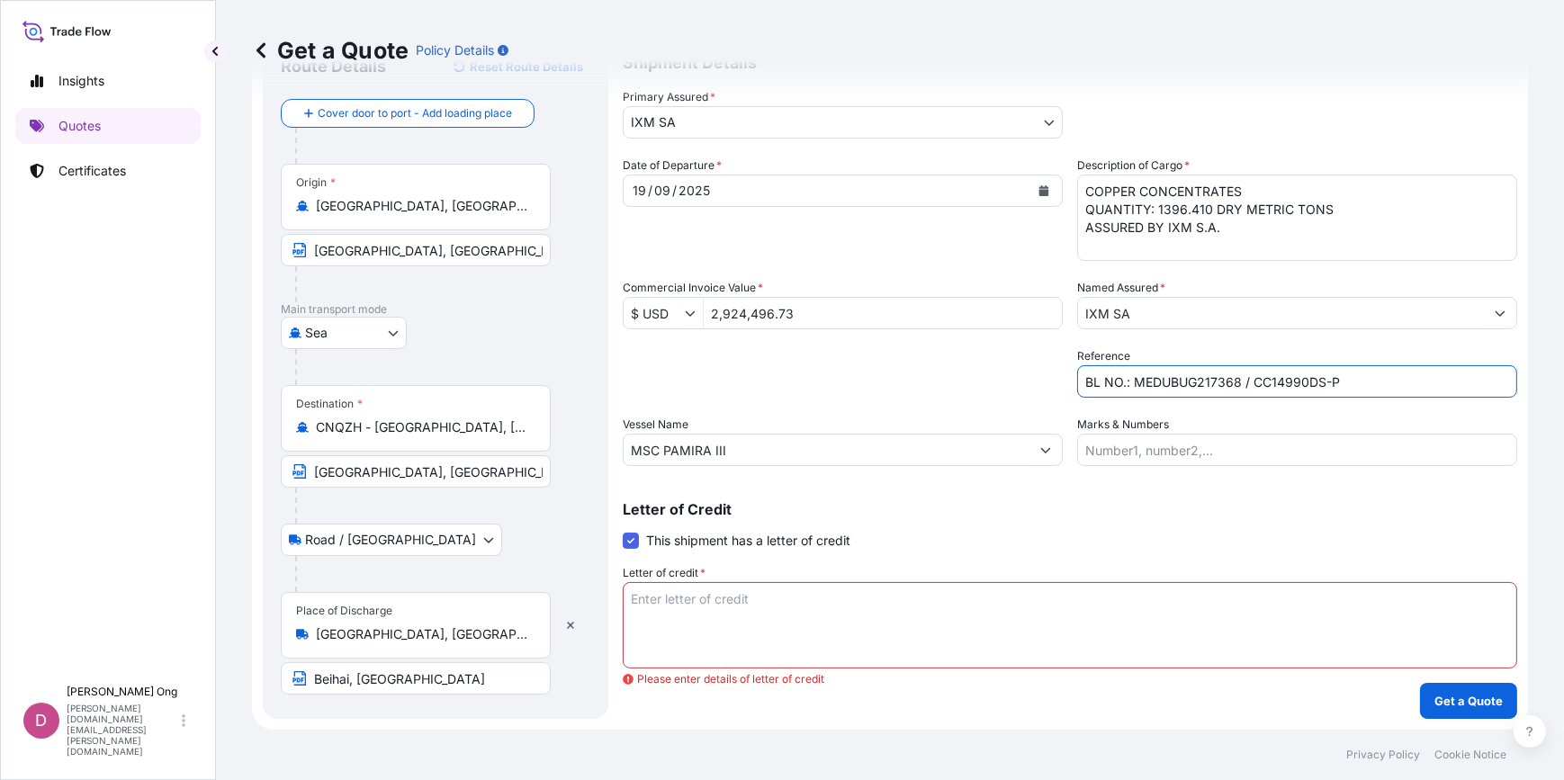
type input "BL NO.: MEDUBUG217368 / CC14990DS-P"
click at [1180, 640] on textarea "Letter of credit *" at bounding box center [1070, 625] width 894 height 86
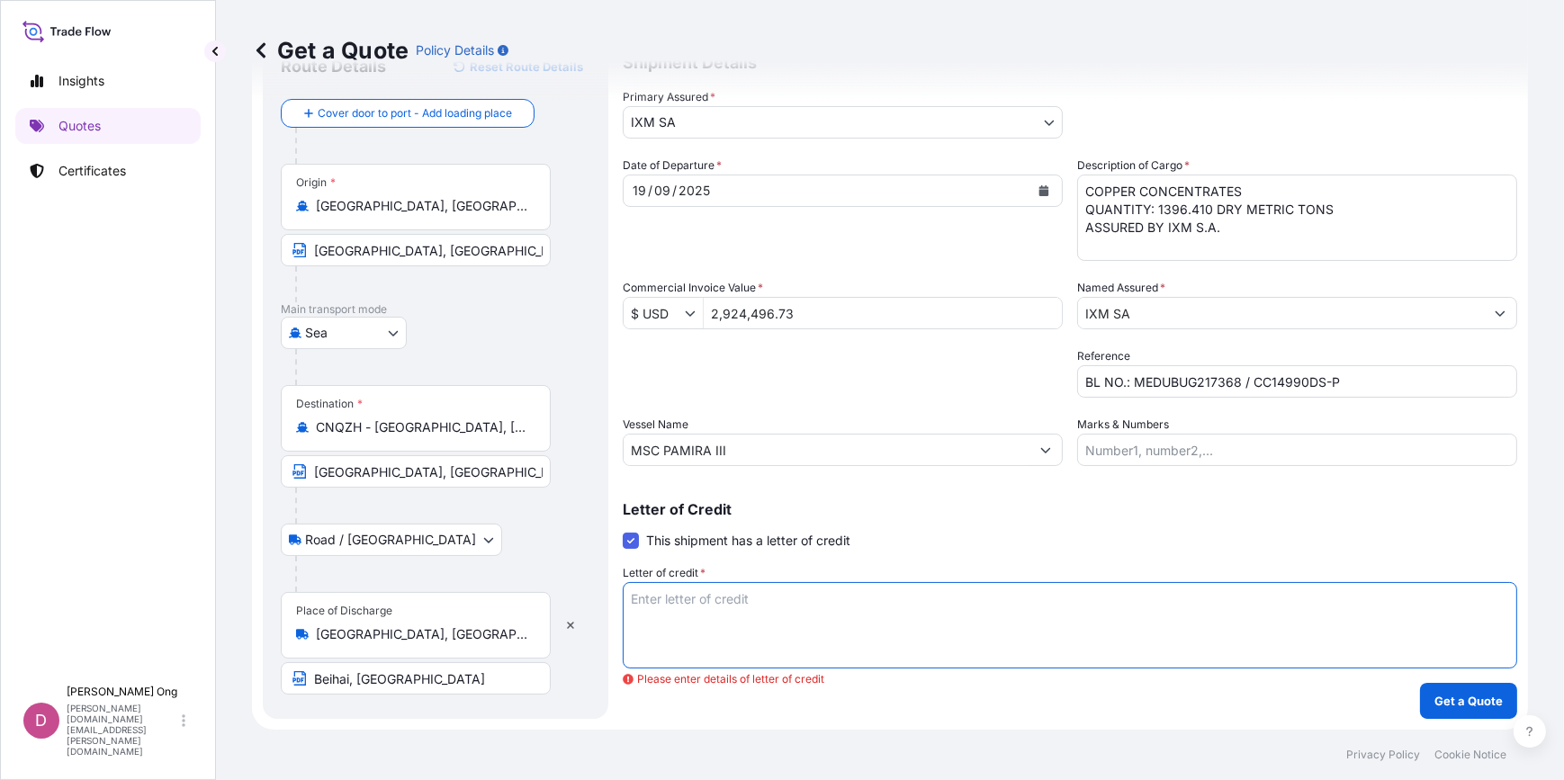
paste textarea "FOR 110 % OF THE INVOICE VALUE, SHOWING CLAIMS PAYABLE IN DESTINATION IN THE SA…"
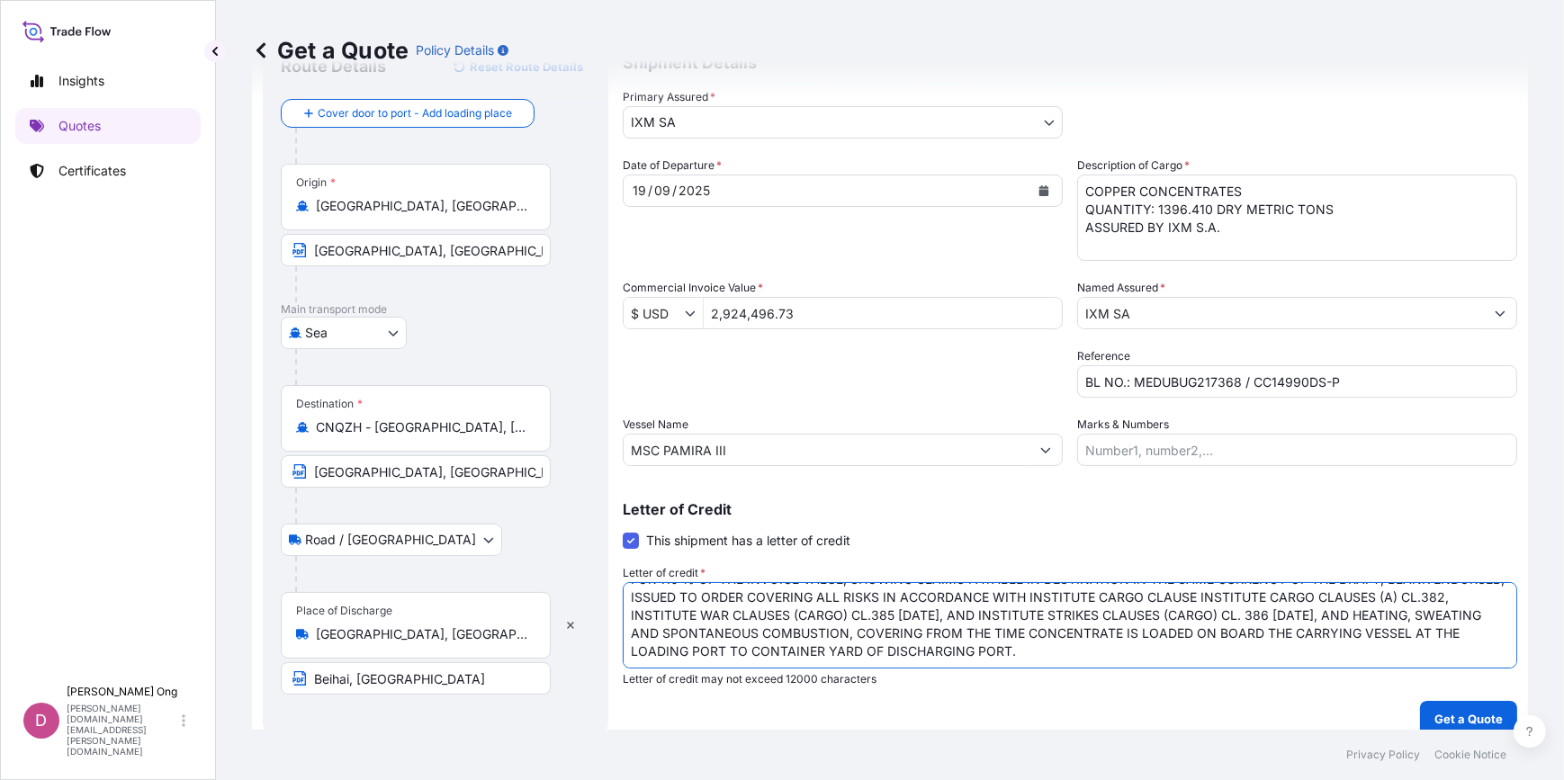
scroll to position [55, 0]
click at [764, 648] on textarea "FOR 110 % OF THE INVOICE VALUE, SHOWING CLAIMS PAYABLE IN DESTINATION IN THE SA…" at bounding box center [1070, 625] width 894 height 86
paste textarea "CERTIFICATE OF INSURANCE IN 3 ORIGINALS"
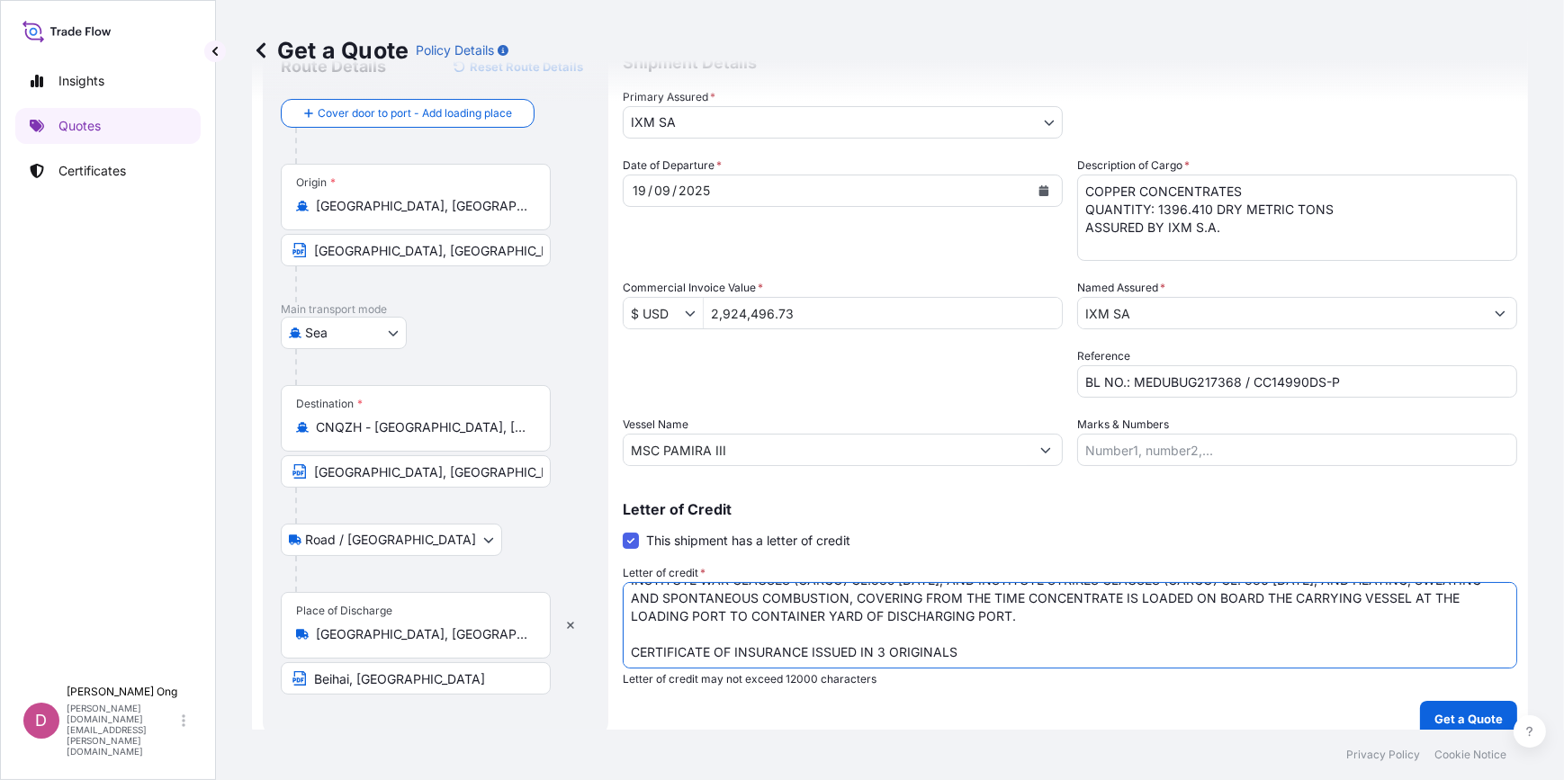
scroll to position [94, 0]
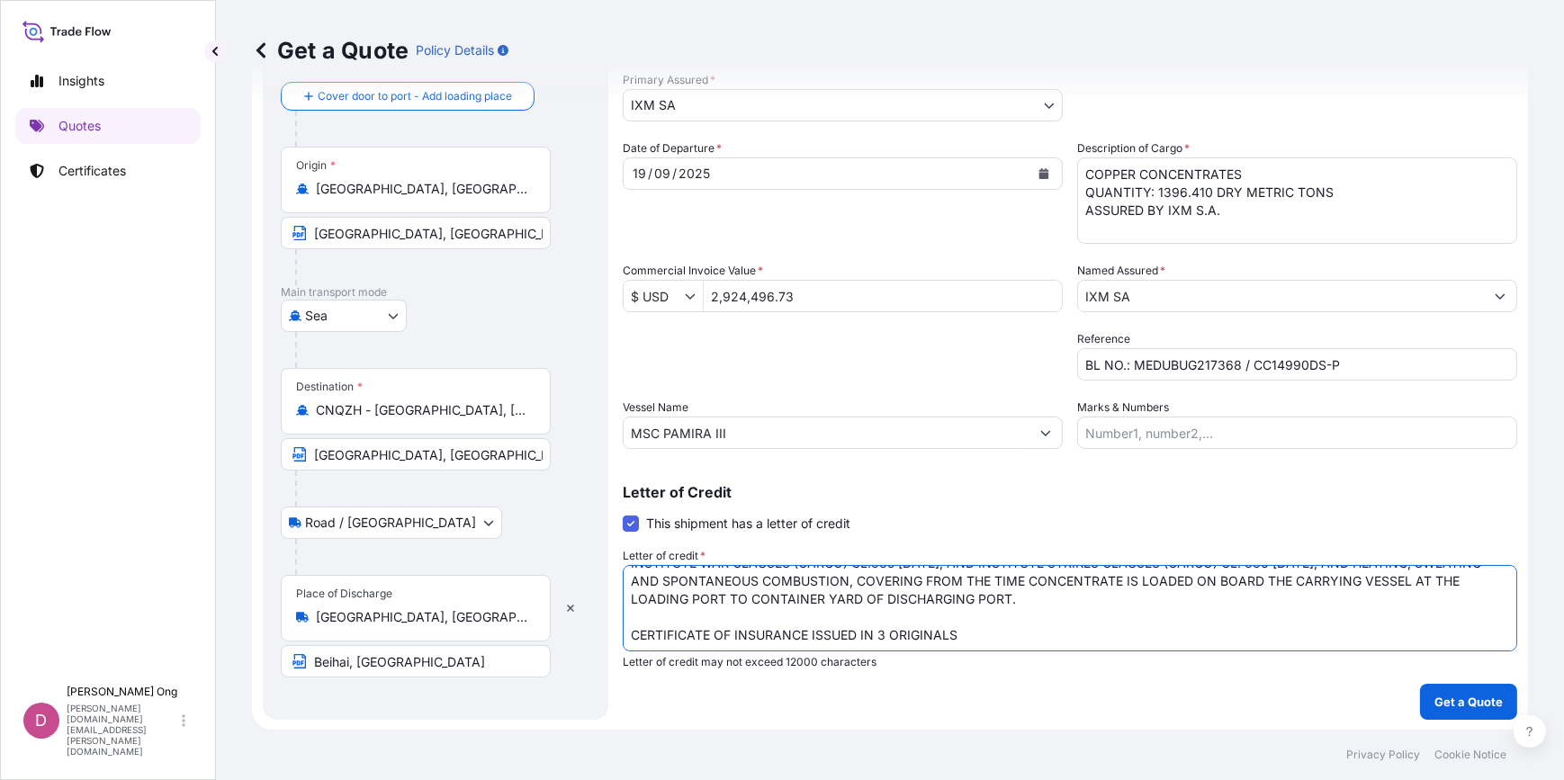
type textarea "FOR 110 % OF THE INVOICE VALUE, SHOWING CLAIMS PAYABLE IN DESTINATION IN THE SA…"
click at [1450, 696] on p "Get a Quote" at bounding box center [1468, 702] width 68 height 18
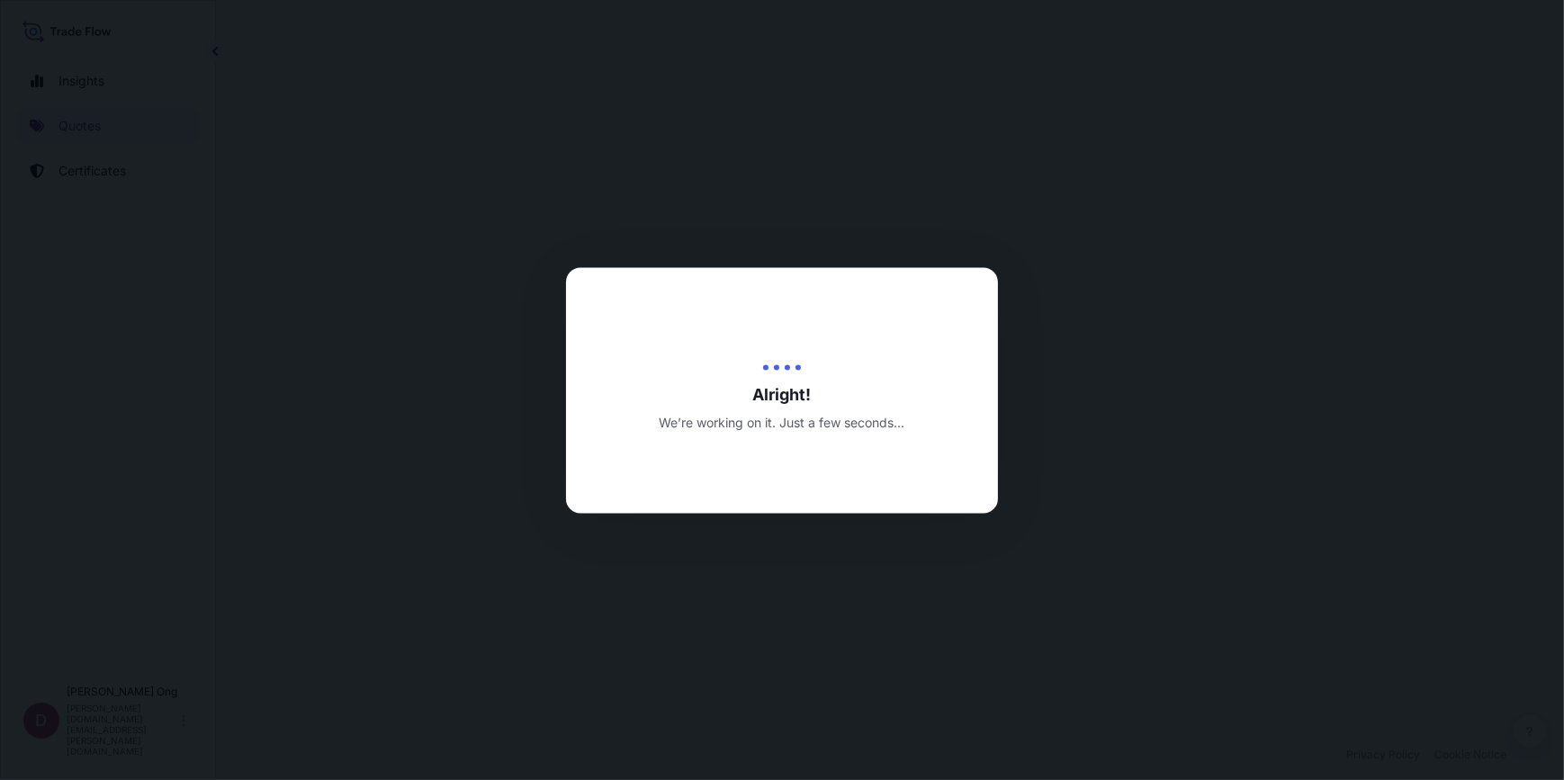
select select "Sea"
select select "Road / [GEOGRAPHIC_DATA]"
select select "31846"
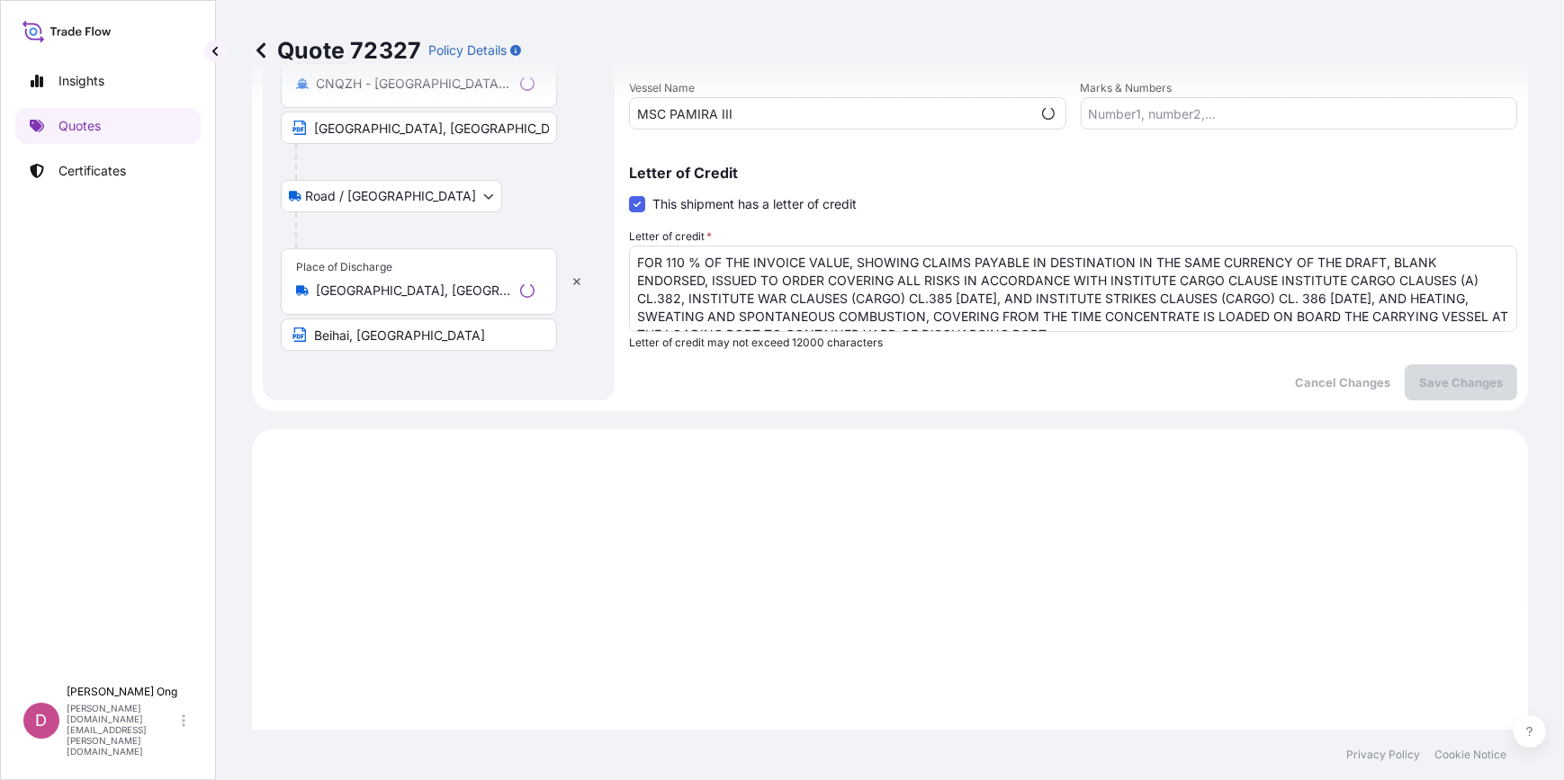
scroll to position [752, 0]
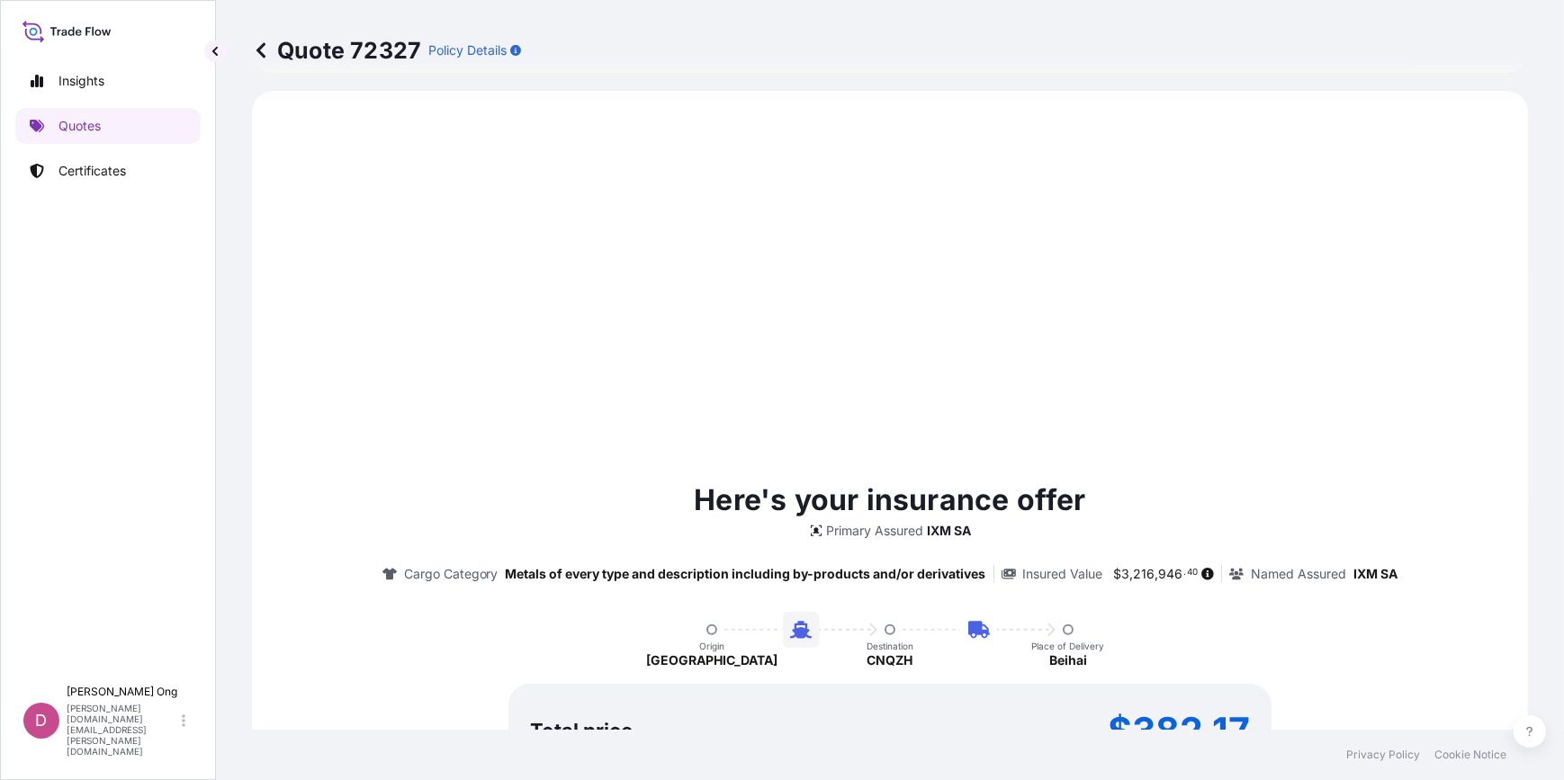
drag, startPoint x: 726, startPoint y: 496, endPoint x: 736, endPoint y: 491, distance: 10.9
click at [726, 495] on p "Here's your insurance offer" at bounding box center [889, 500] width 391 height 43
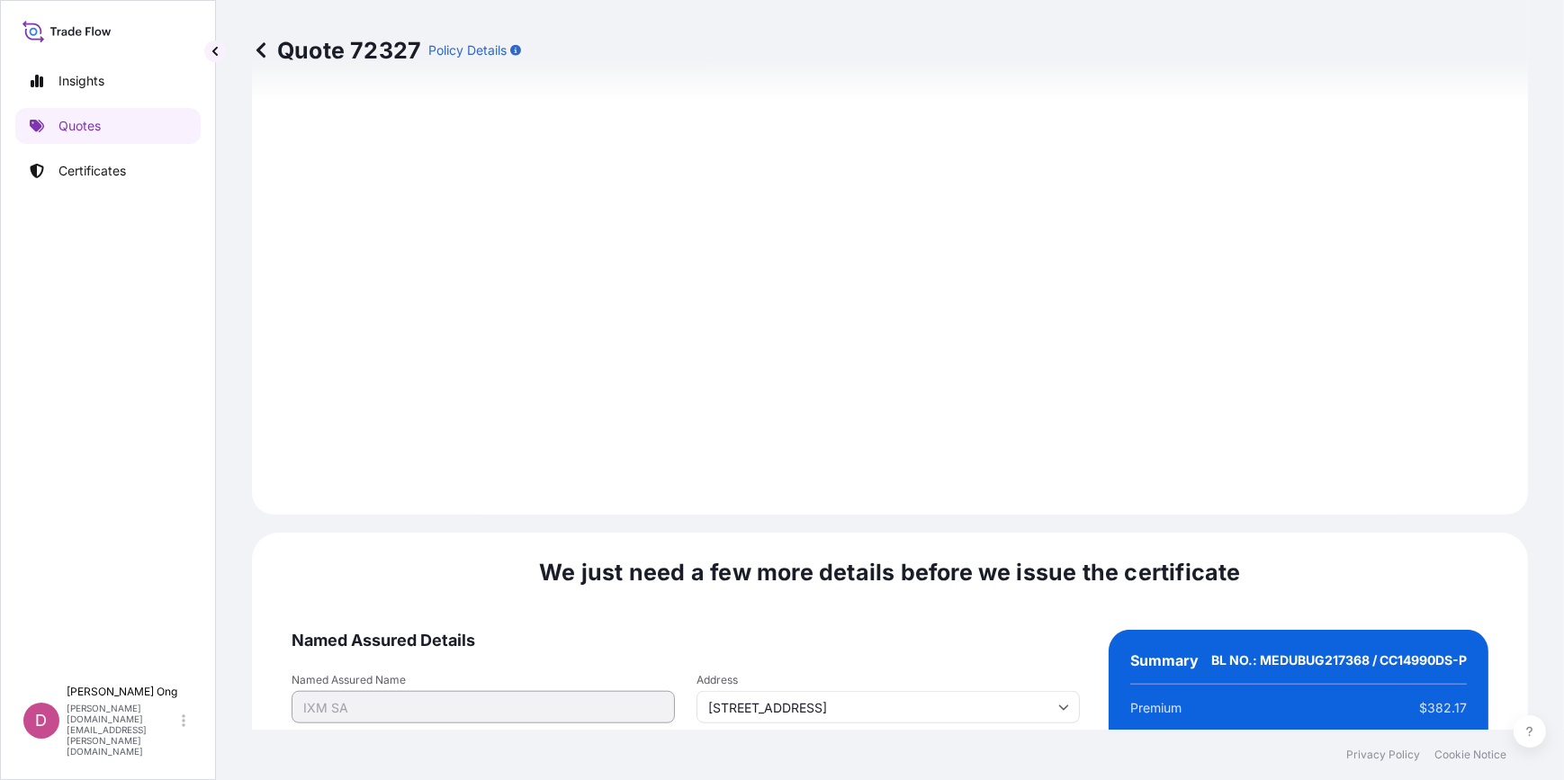
scroll to position [2216, 0]
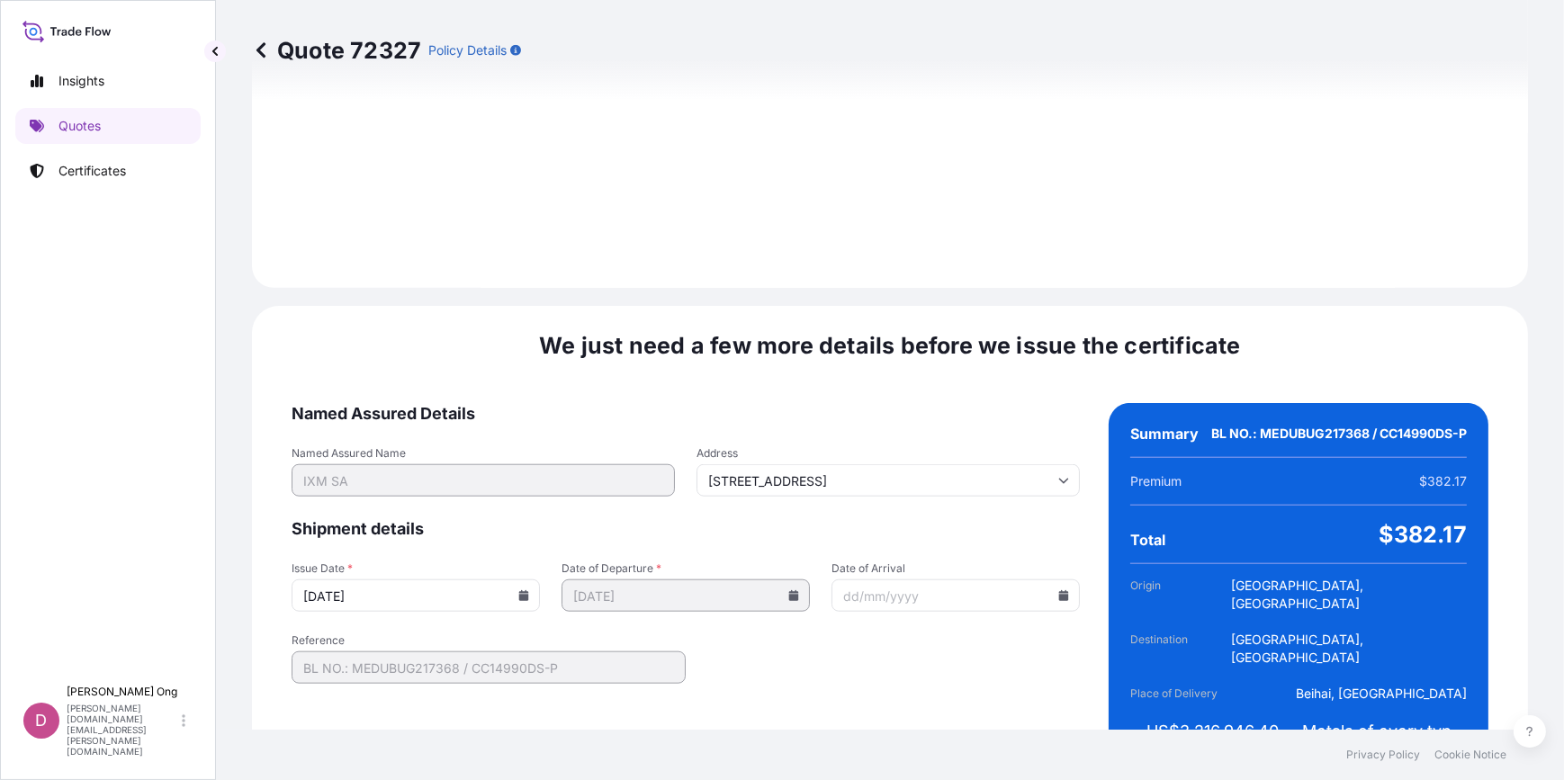
click at [525, 590] on icon at bounding box center [523, 595] width 11 height 11
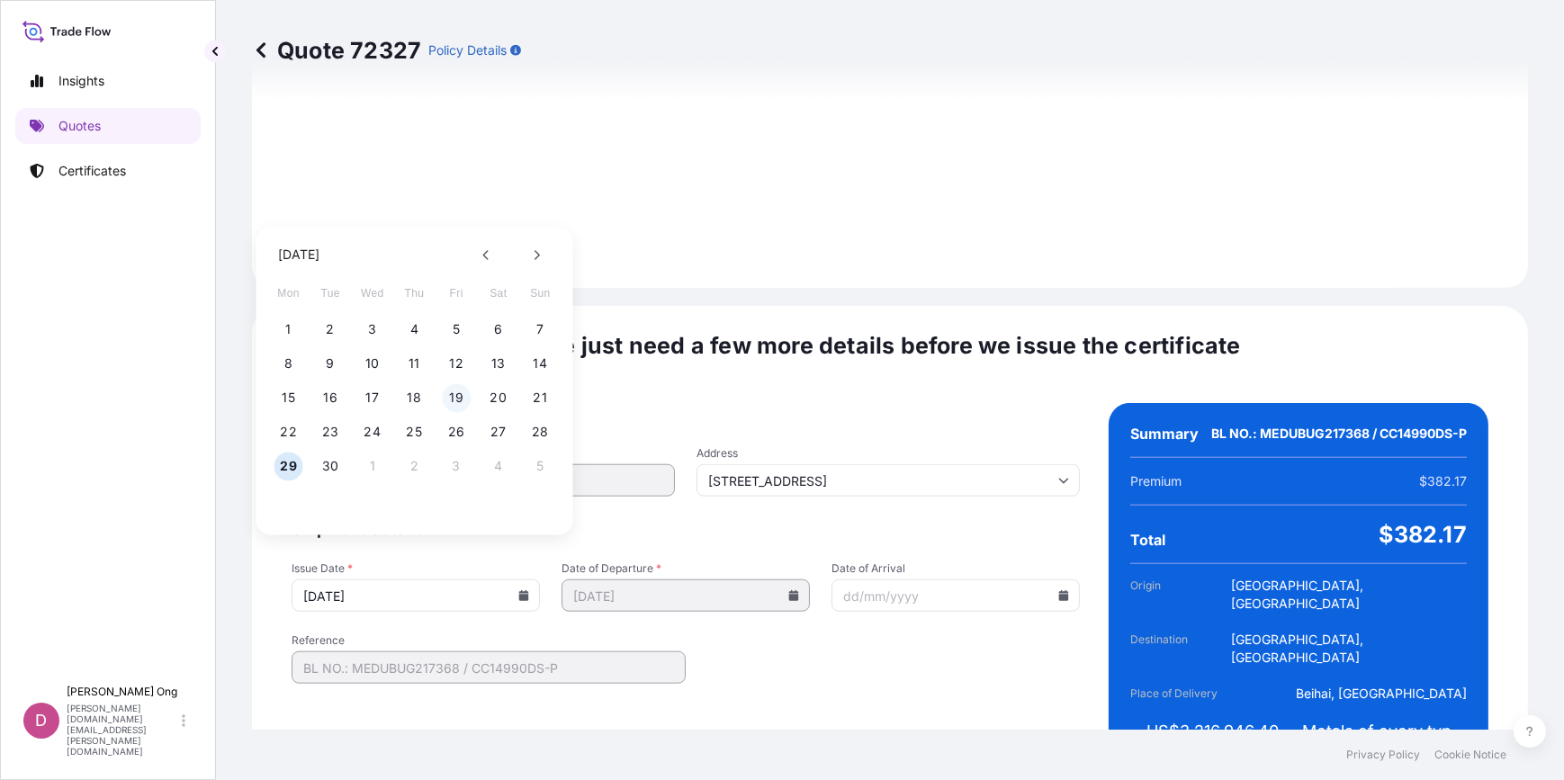
click at [458, 397] on button "19" at bounding box center [456, 397] width 29 height 29
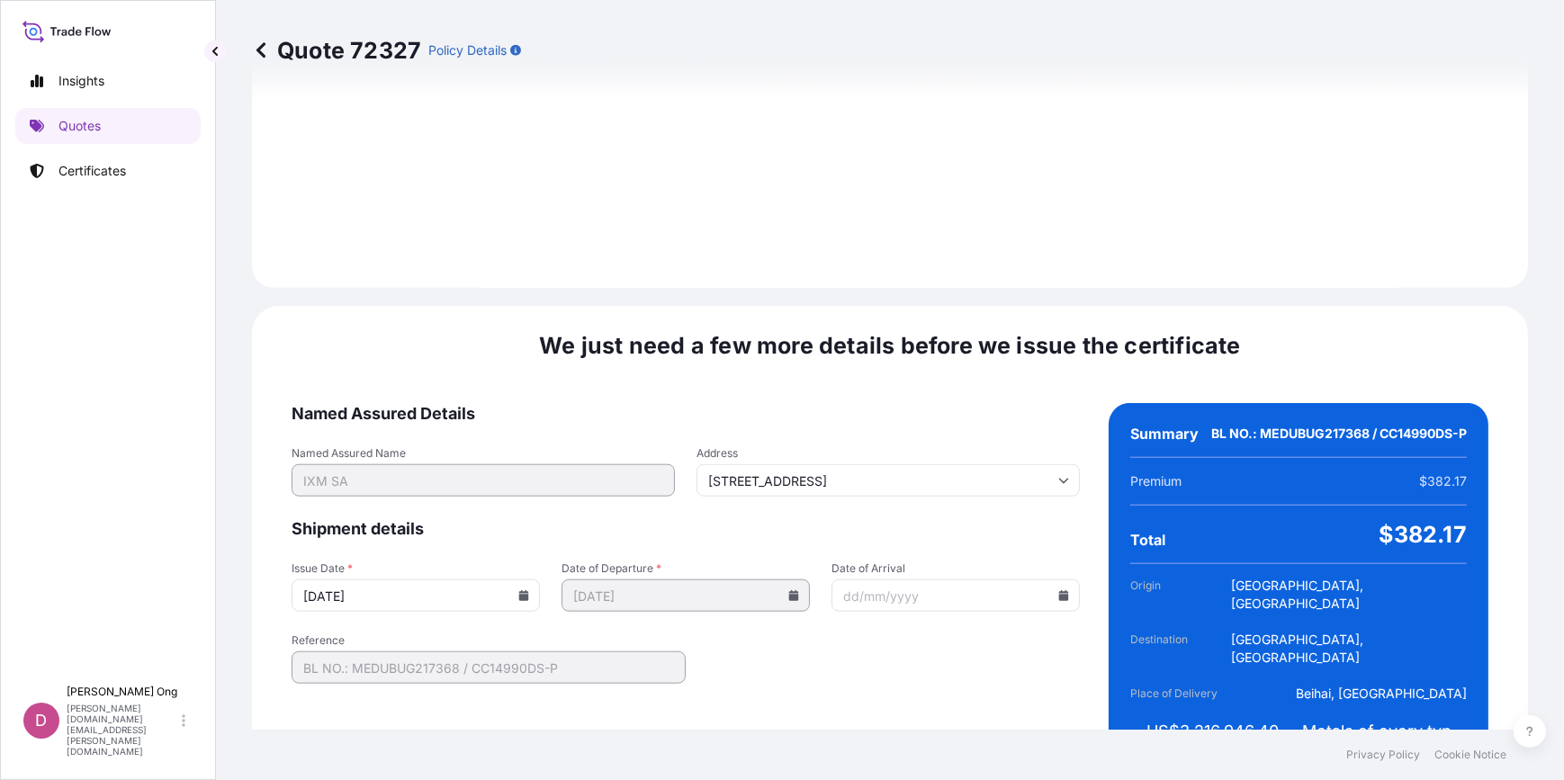
type input "[DATE]"
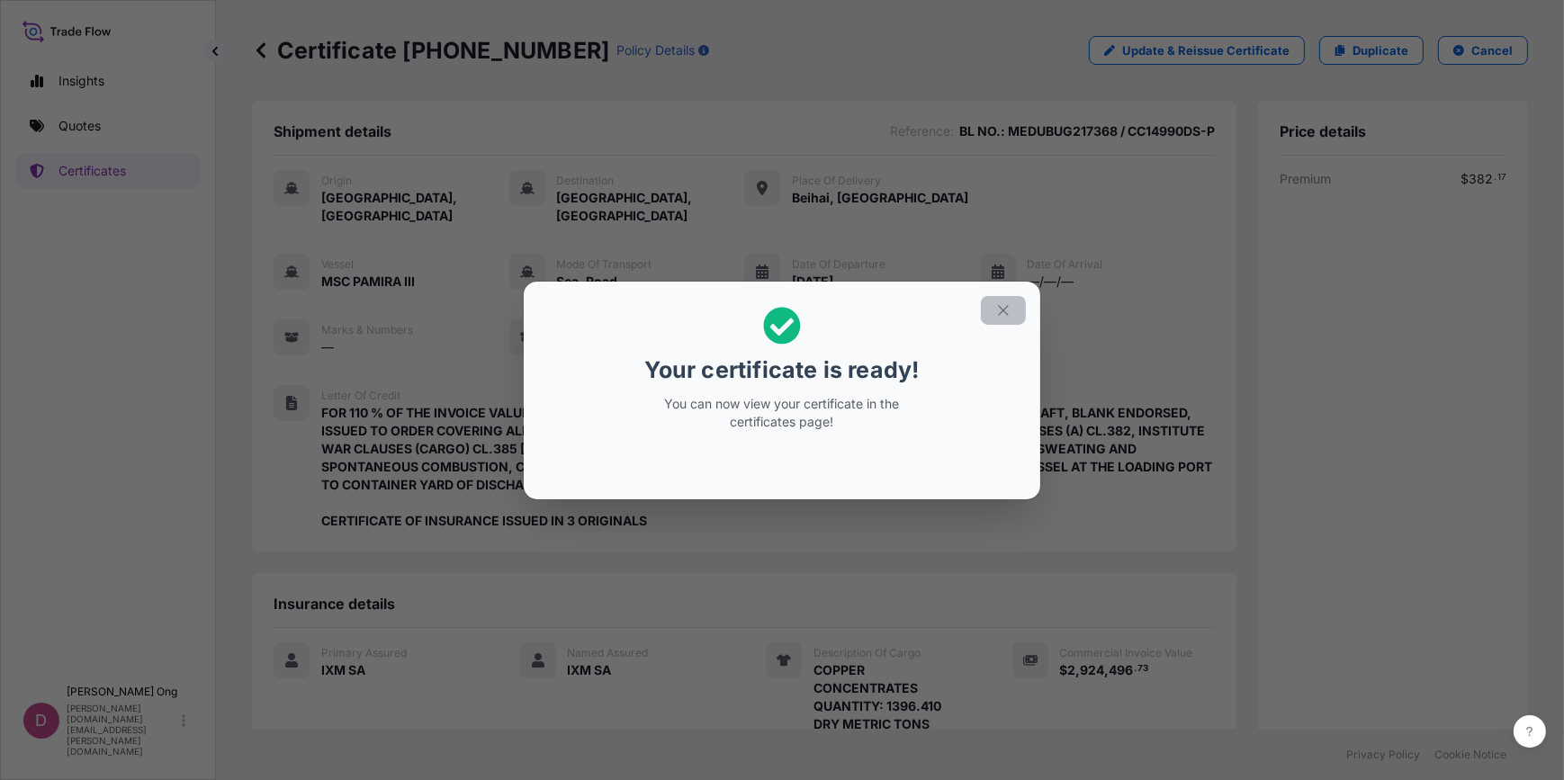
click at [996, 308] on icon "button" at bounding box center [1003, 310] width 16 height 16
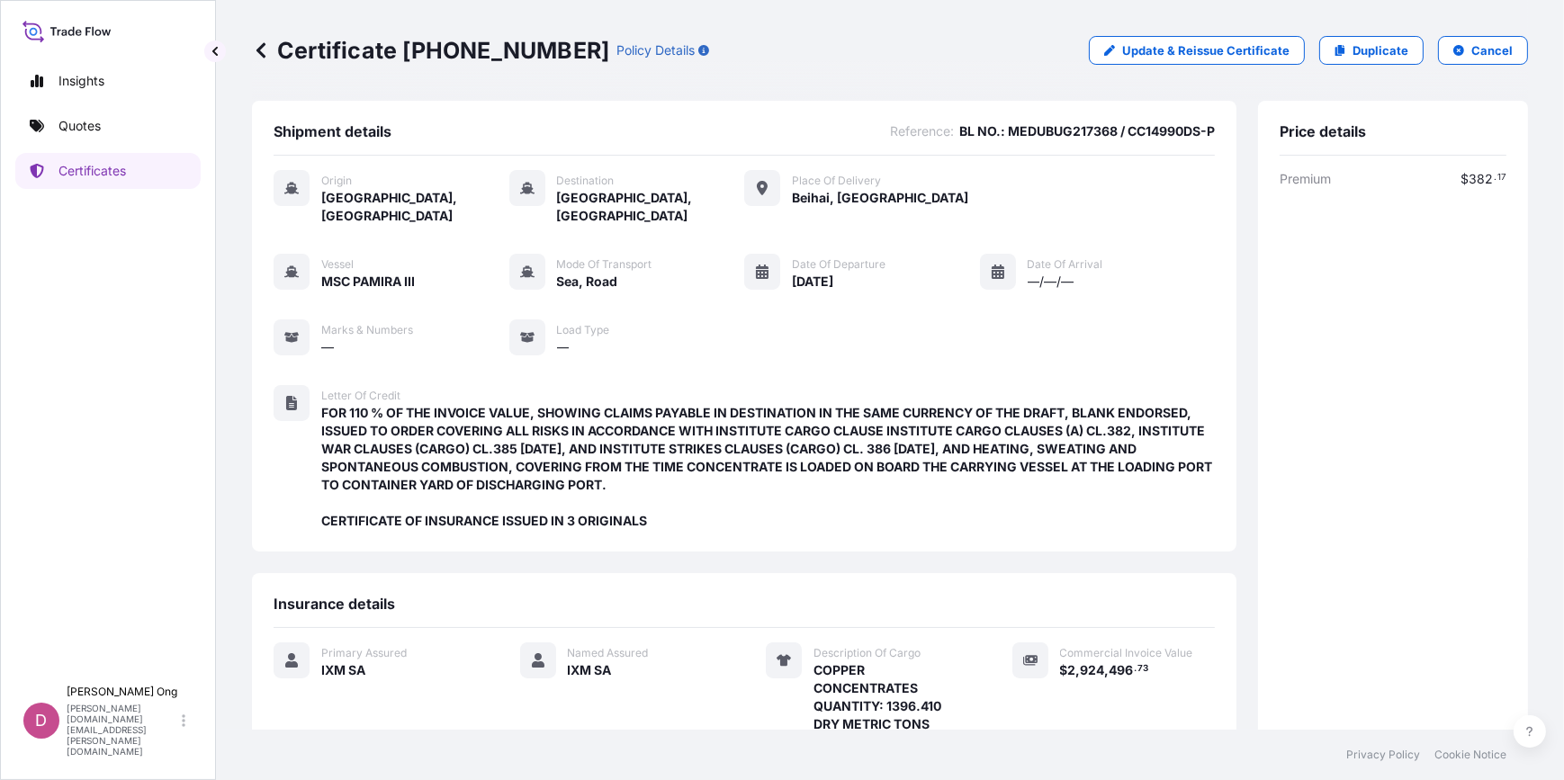
scroll to position [279, 0]
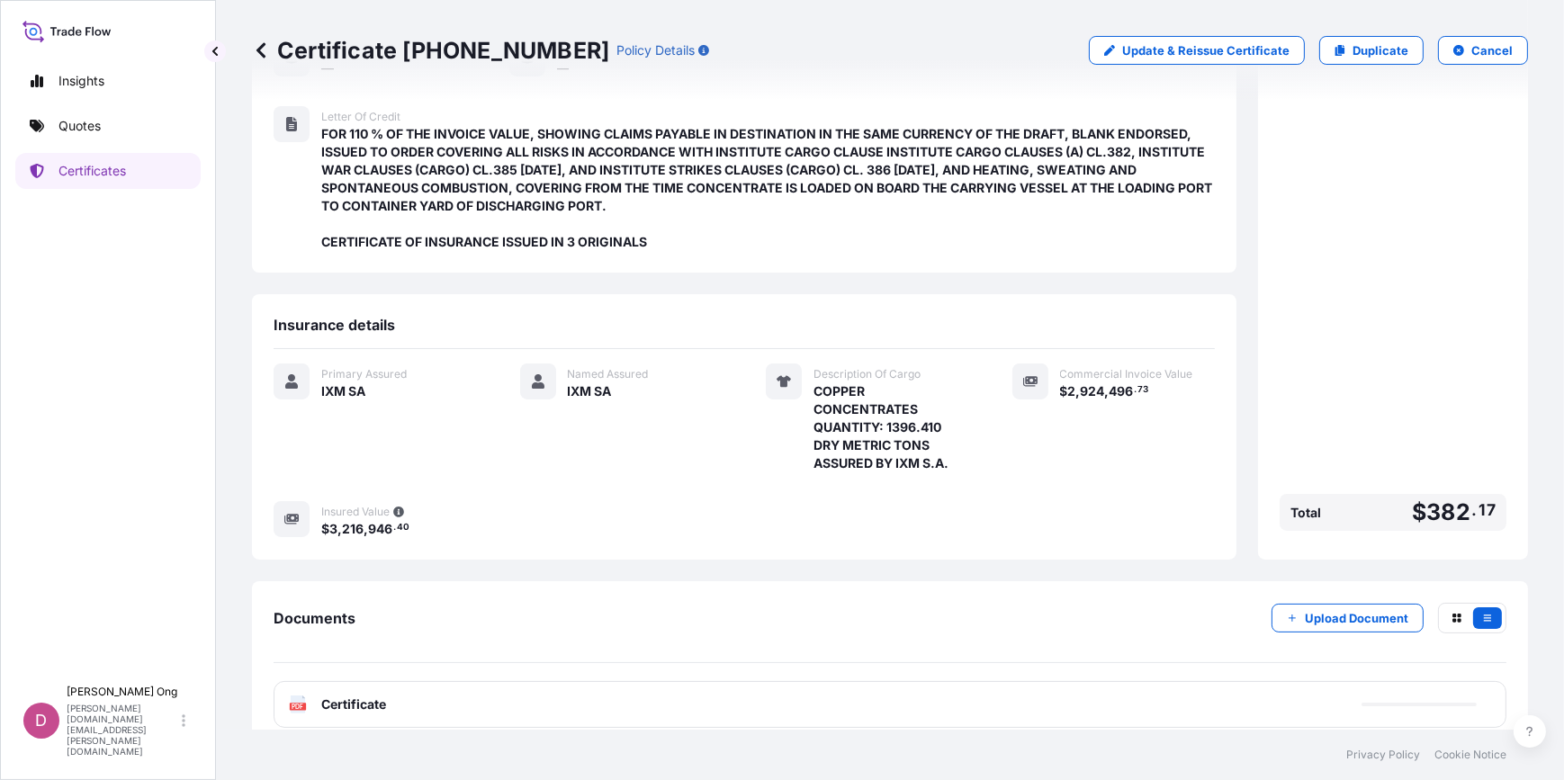
click at [795, 681] on div "PDF Certificate" at bounding box center [889, 704] width 1232 height 47
click at [759, 502] on div "Primary Assured IXM SA Named Assured IXM SA Description Of Cargo COPPER CONCENT…" at bounding box center [743, 450] width 941 height 175
click at [527, 688] on div "PDF Certificate" at bounding box center [889, 704] width 1232 height 47
click at [528, 686] on div "PDF Certificate" at bounding box center [889, 704] width 1232 height 47
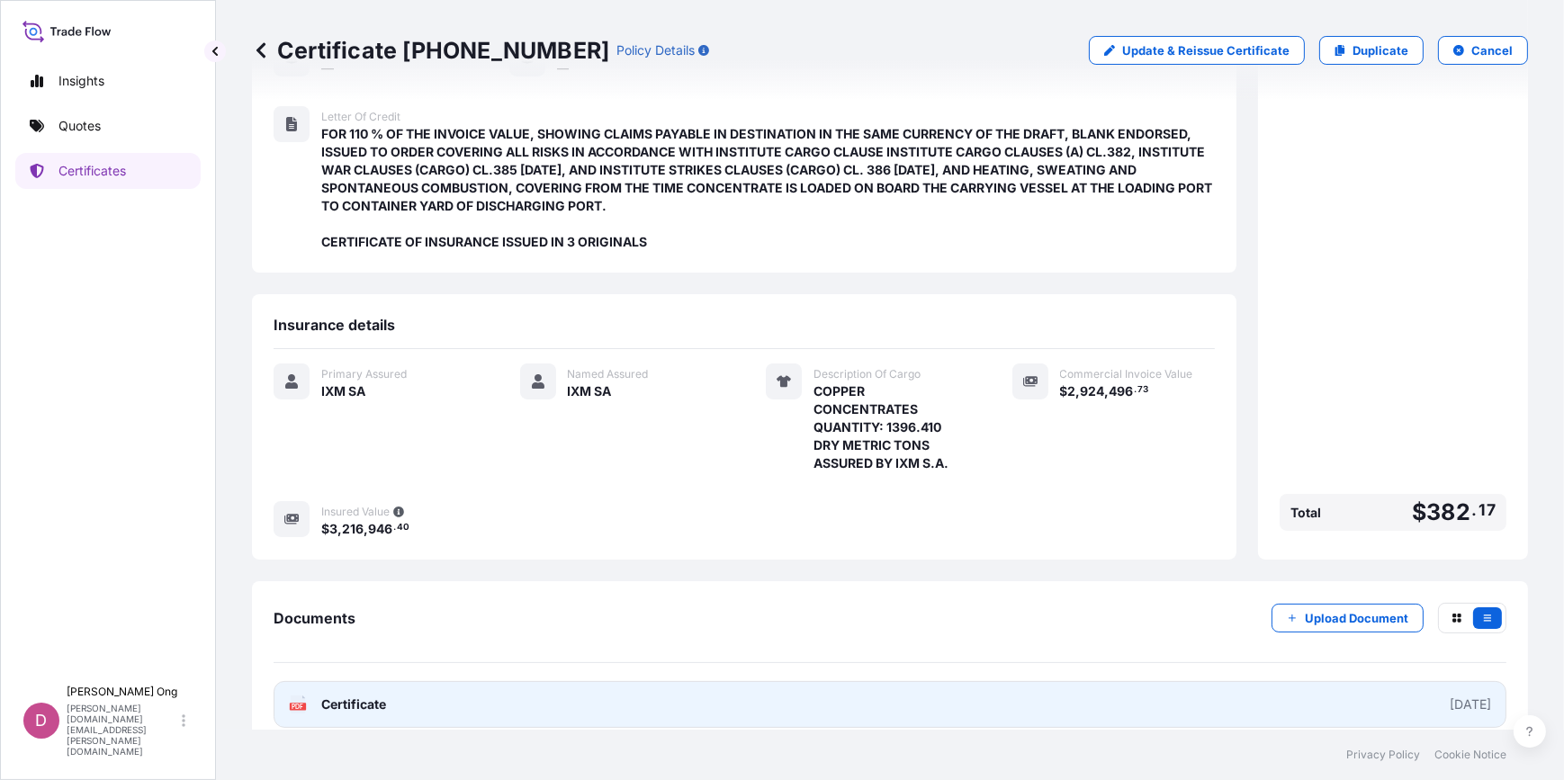
click at [528, 686] on link "PDF Certificate [DATE]" at bounding box center [889, 704] width 1232 height 47
